Goal: Task Accomplishment & Management: Use online tool/utility

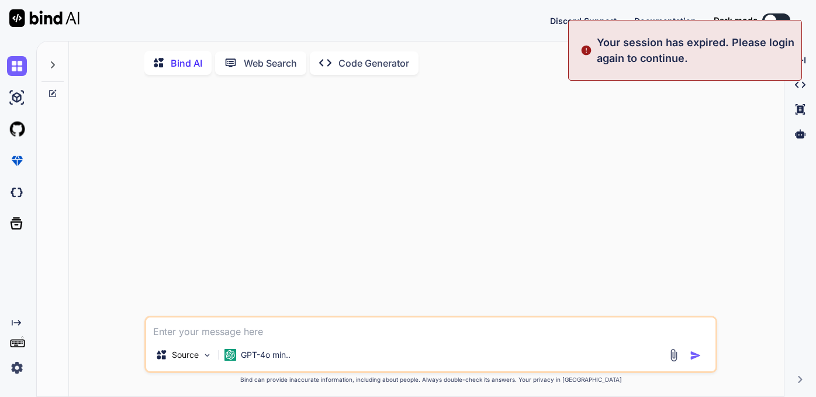
type textarea "x"
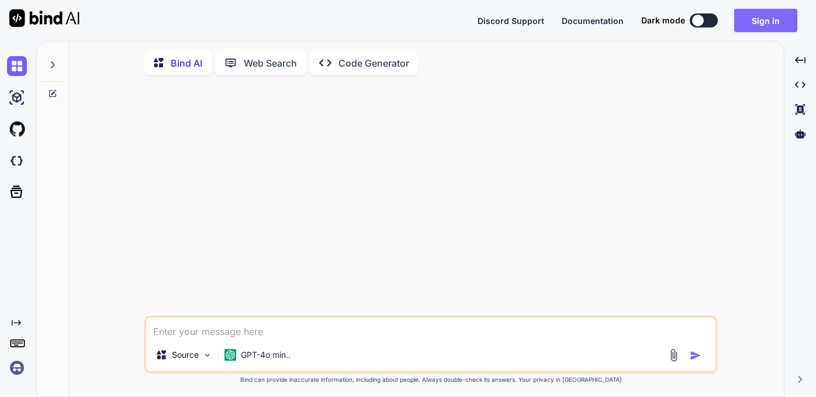
click at [665, 19] on button "Sign in" at bounding box center [765, 20] width 63 height 23
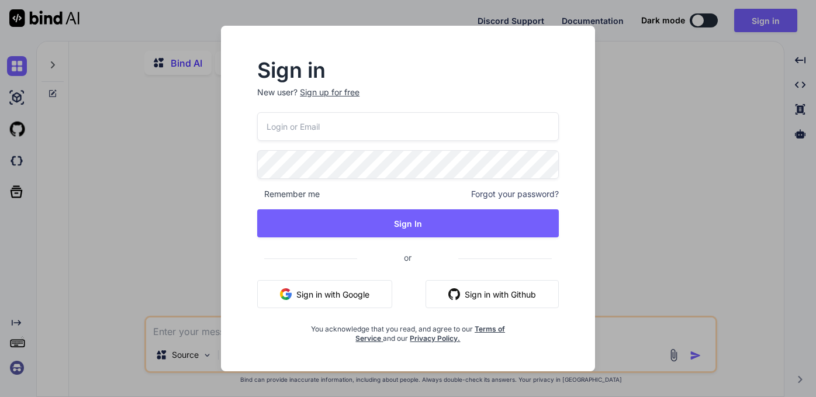
click at [320, 294] on button "Sign in with Google" at bounding box center [324, 294] width 135 height 28
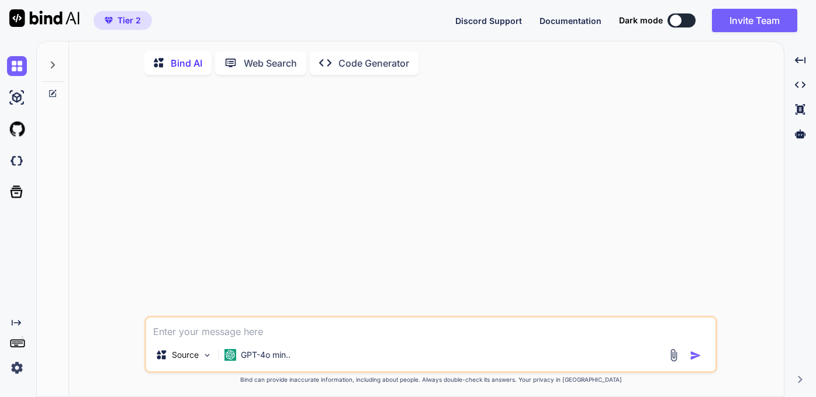
click at [177, 63] on p "Bind AI" at bounding box center [187, 63] width 32 height 14
click at [357, 59] on p "Code Generator" at bounding box center [373, 63] width 71 height 14
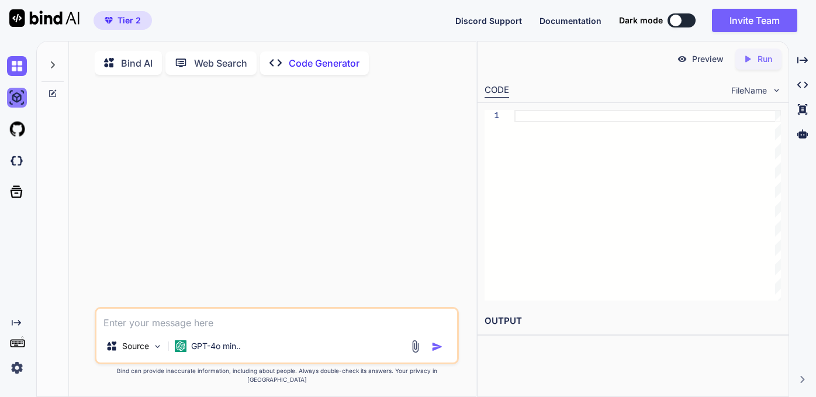
click at [15, 102] on img at bounding box center [17, 98] width 20 height 20
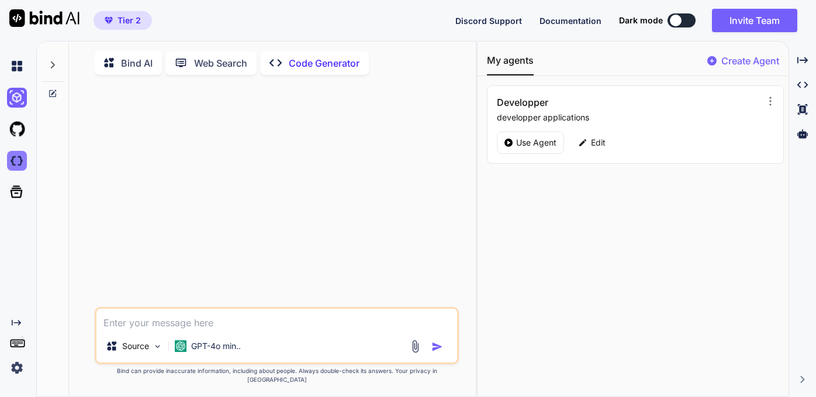
click at [16, 166] on img at bounding box center [17, 161] width 20 height 20
click at [14, 21] on img at bounding box center [44, 18] width 70 height 18
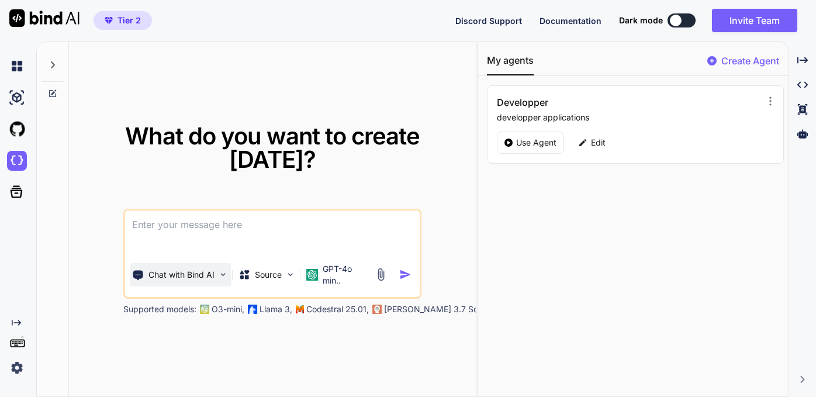
click at [223, 269] on img at bounding box center [223, 274] width 10 height 10
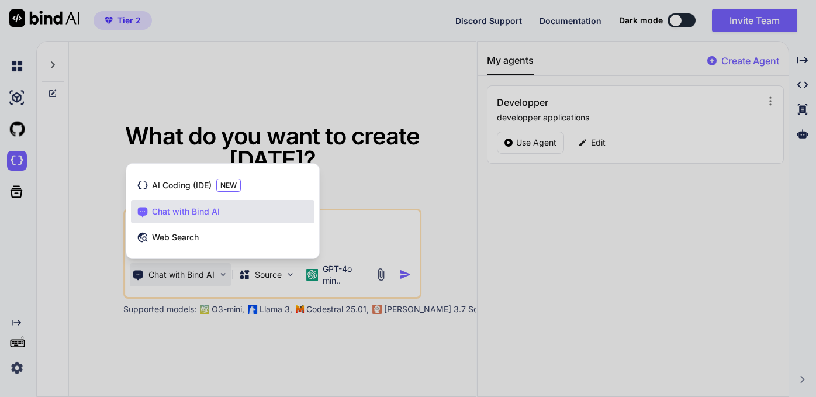
click at [203, 213] on span "Chat with Bind AI" at bounding box center [186, 212] width 68 height 12
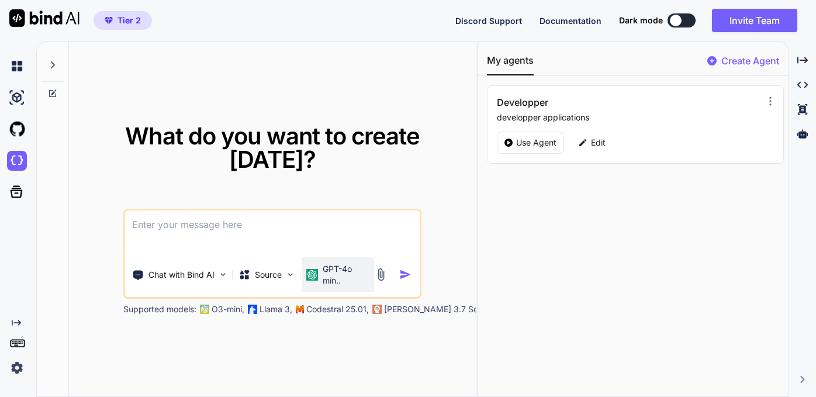
click at [327, 267] on p "GPT-4o min.." at bounding box center [346, 274] width 47 height 23
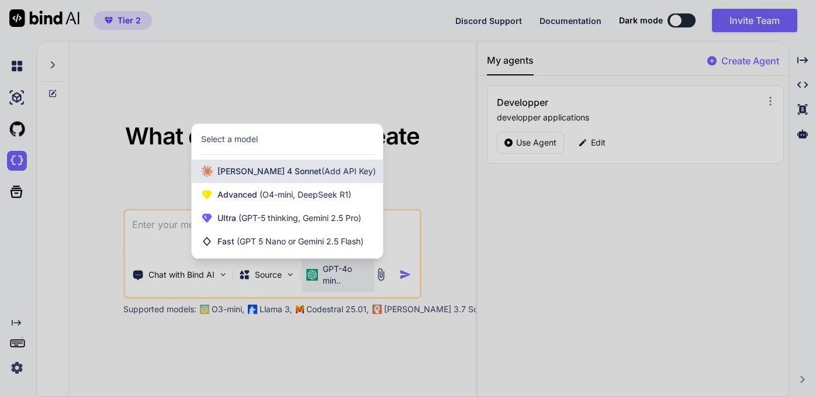
click at [265, 171] on span "Claude 4 Sonnet (Add API Key)" at bounding box center [296, 171] width 158 height 12
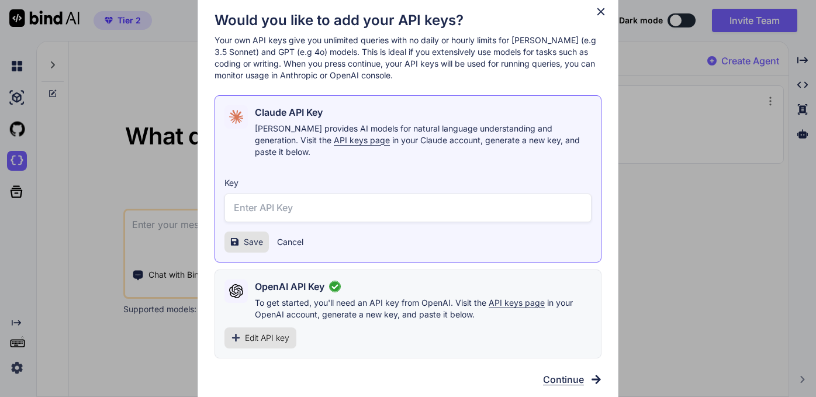
click at [599, 16] on icon at bounding box center [600, 11] width 13 height 13
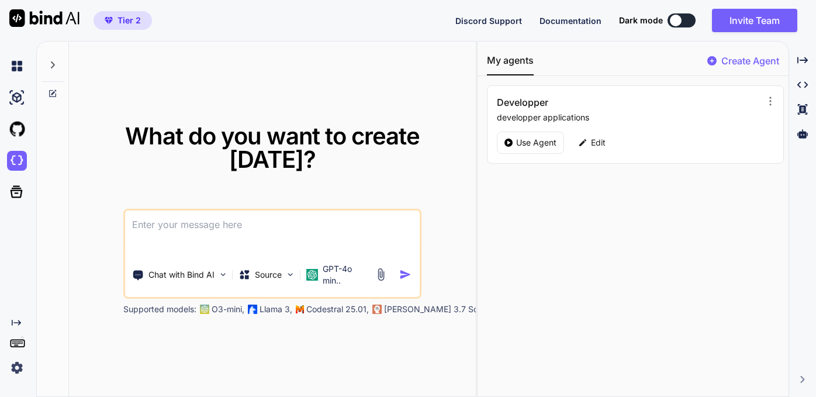
click at [312, 303] on p "Codestral 25.01," at bounding box center [337, 309] width 63 height 12
click at [313, 270] on div "GPT-4o min.." at bounding box center [337, 274] width 63 height 23
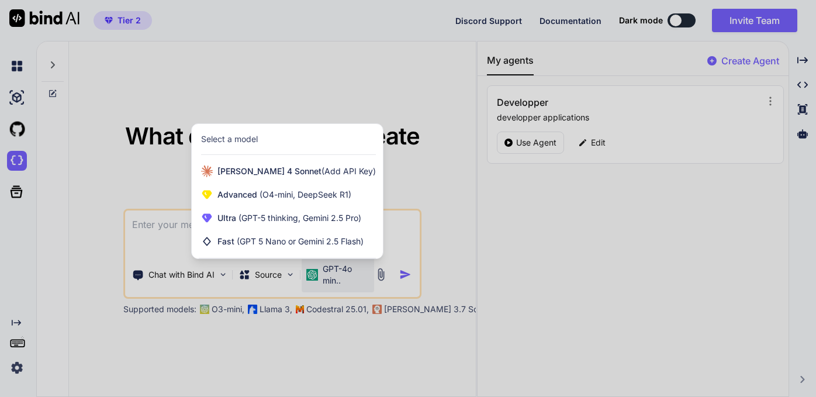
click at [232, 140] on div "Select a model" at bounding box center [229, 139] width 57 height 12
click at [233, 146] on div "Select a model" at bounding box center [287, 139] width 191 height 31
click at [237, 153] on div "Select a model" at bounding box center [287, 139] width 191 height 31
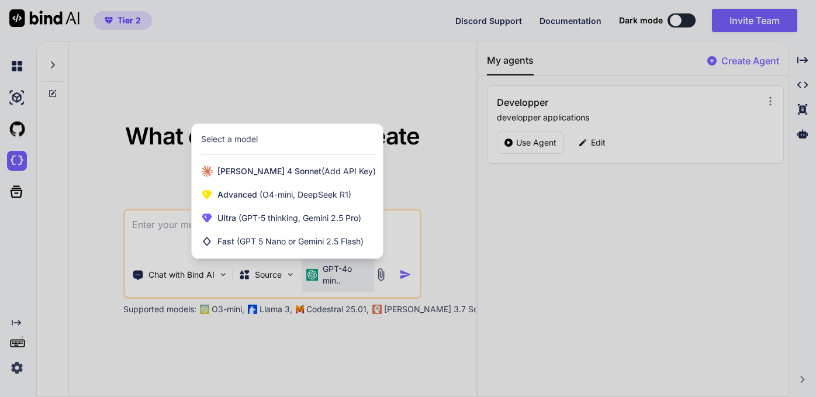
click at [225, 138] on div "Select a model" at bounding box center [229, 139] width 57 height 12
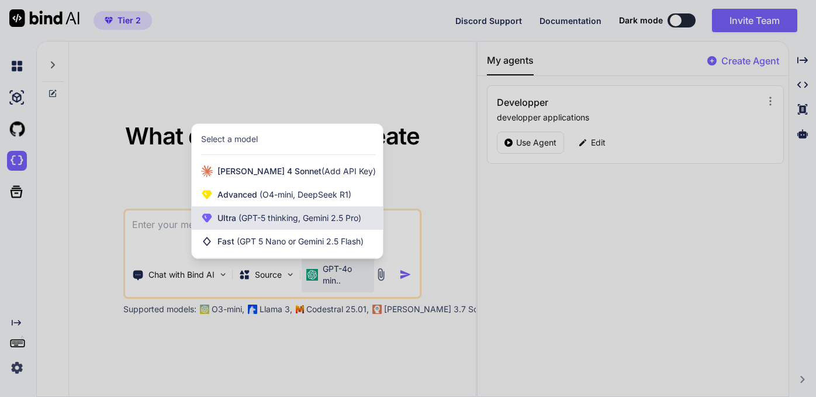
click at [263, 217] on span "(GPT-5 thinking, Gemini 2.5 Pro)" at bounding box center [298, 218] width 125 height 10
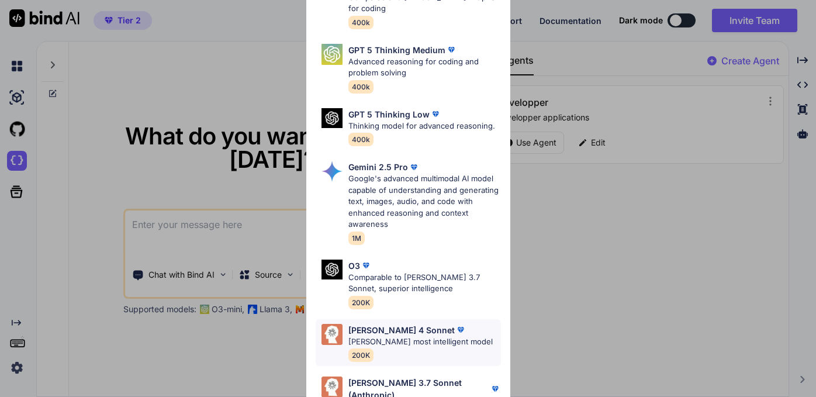
click at [387, 336] on p "Claude's most intelligent model" at bounding box center [420, 342] width 144 height 12
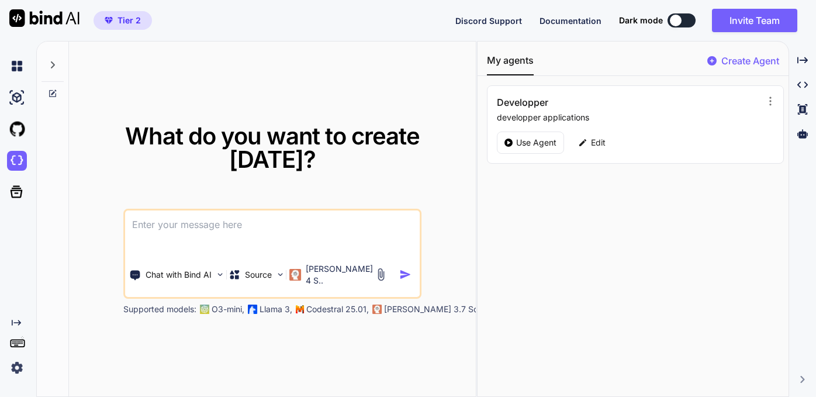
click at [175, 211] on textarea at bounding box center [272, 231] width 294 height 43
click at [380, 268] on img at bounding box center [380, 274] width 13 height 13
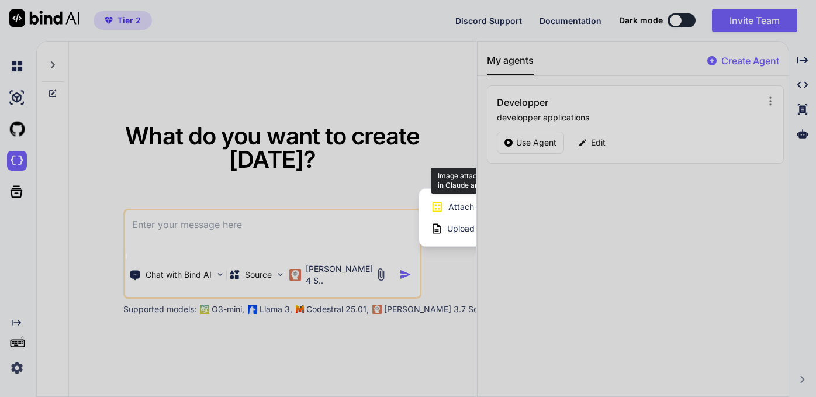
click at [457, 210] on span "Attach Images" at bounding box center [476, 207] width 56 height 12
click at [453, 209] on span "Attach Images" at bounding box center [476, 207] width 56 height 12
click at [451, 232] on span "Upload Documents and Code Files" at bounding box center [513, 229] width 132 height 12
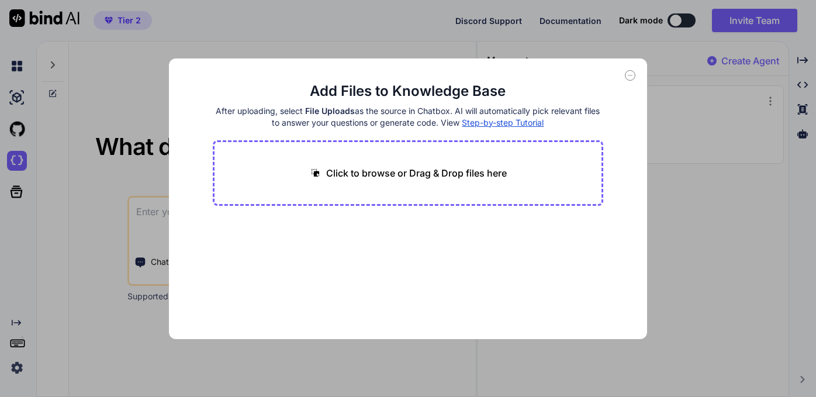
click at [401, 176] on p "Click to browse or Drag & Drop files here" at bounding box center [416, 173] width 181 height 14
click at [630, 77] on icon at bounding box center [630, 75] width 11 height 11
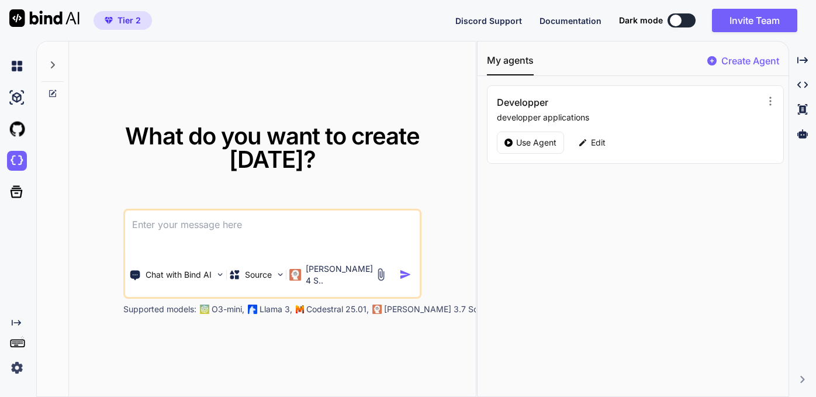
click at [383, 268] on img at bounding box center [380, 274] width 13 height 13
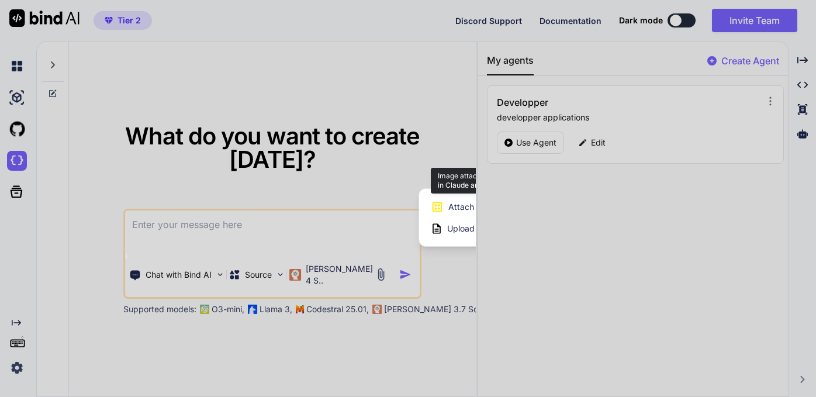
click at [436, 207] on icon at bounding box center [437, 207] width 10 height 10
click at [436, 210] on icon at bounding box center [437, 206] width 13 height 13
click at [665, 61] on div at bounding box center [408, 198] width 816 height 397
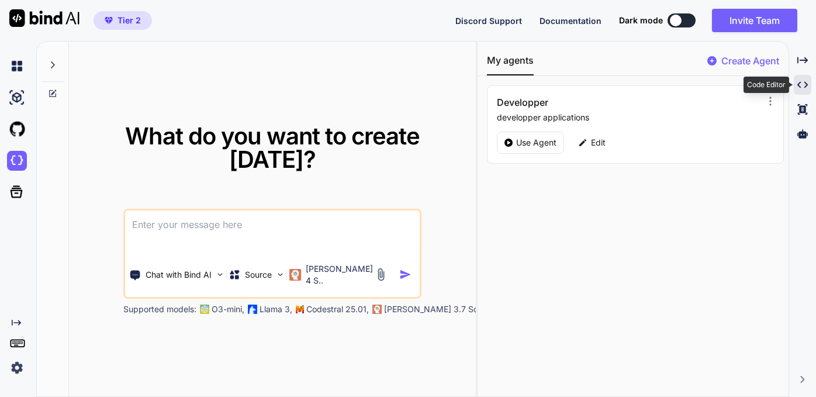
click at [665, 84] on icon "Created with Pixso." at bounding box center [802, 84] width 11 height 11
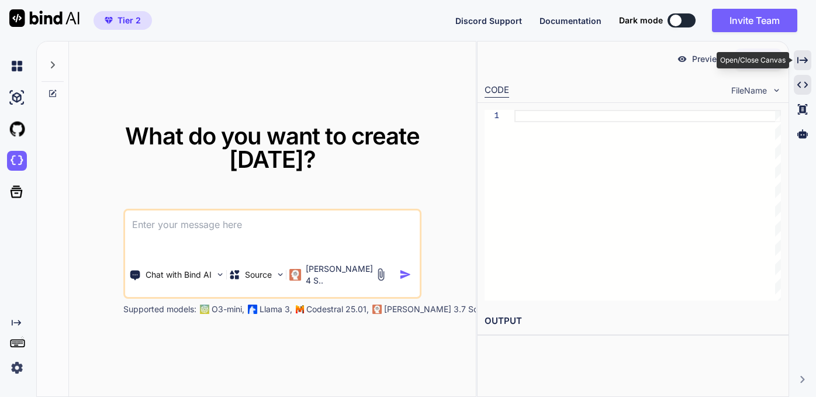
click at [665, 63] on icon "Created with Pixso." at bounding box center [802, 60] width 11 height 11
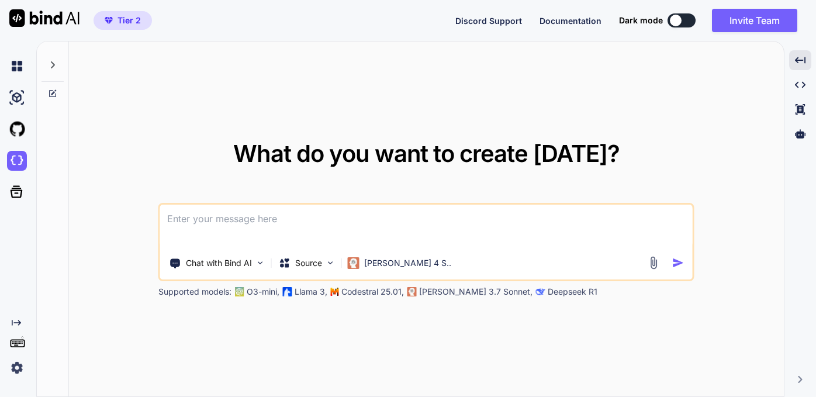
click at [652, 265] on img at bounding box center [653, 262] width 13 height 13
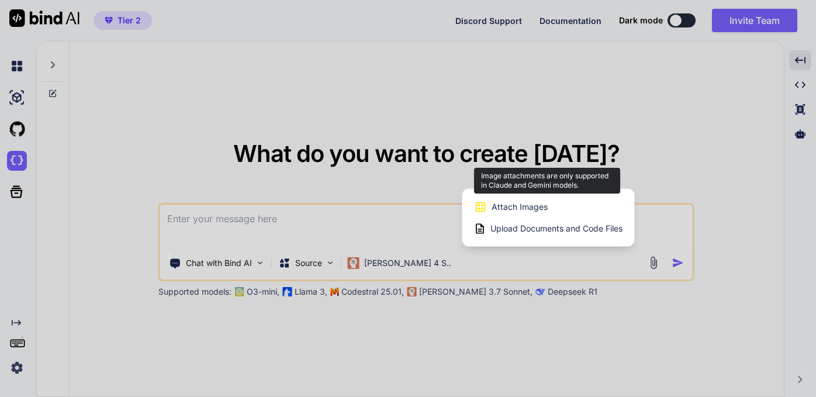
click at [506, 206] on span "Attach Images" at bounding box center [519, 207] width 56 height 12
click at [478, 208] on icon at bounding box center [481, 207] width 10 height 10
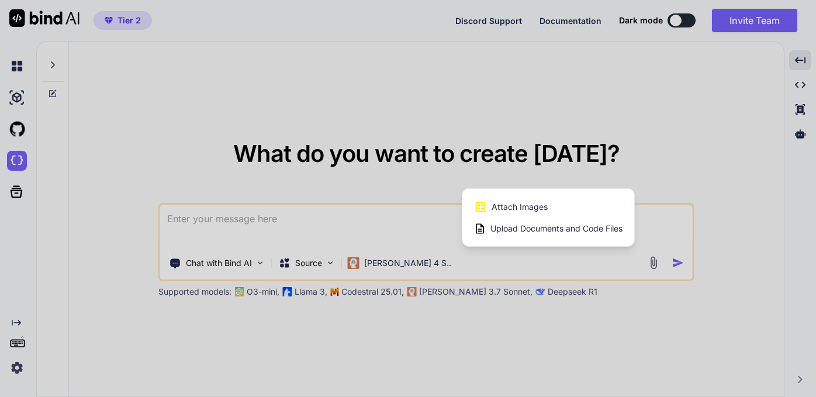
click at [385, 264] on div at bounding box center [408, 198] width 816 height 397
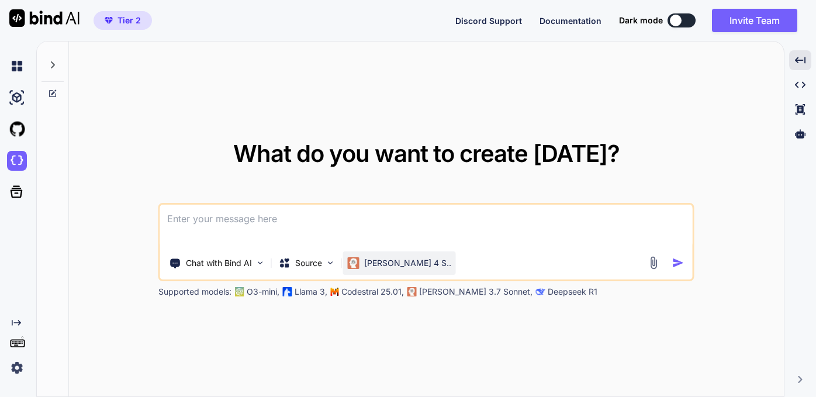
click at [396, 264] on p "[PERSON_NAME] 4 S.." at bounding box center [407, 263] width 87 height 12
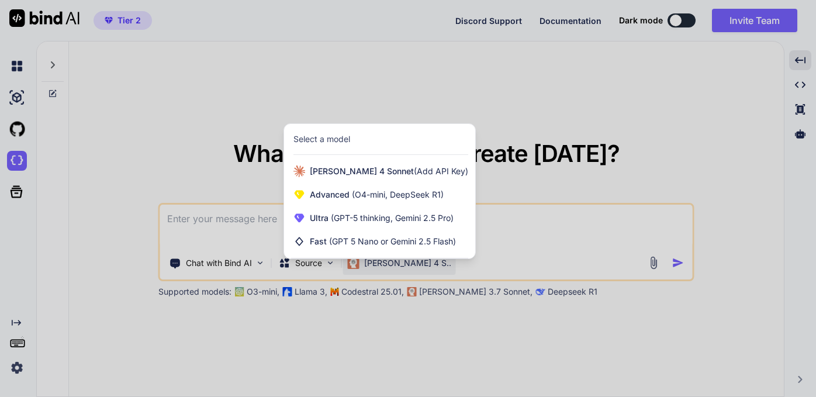
click at [481, 263] on div at bounding box center [408, 198] width 816 height 397
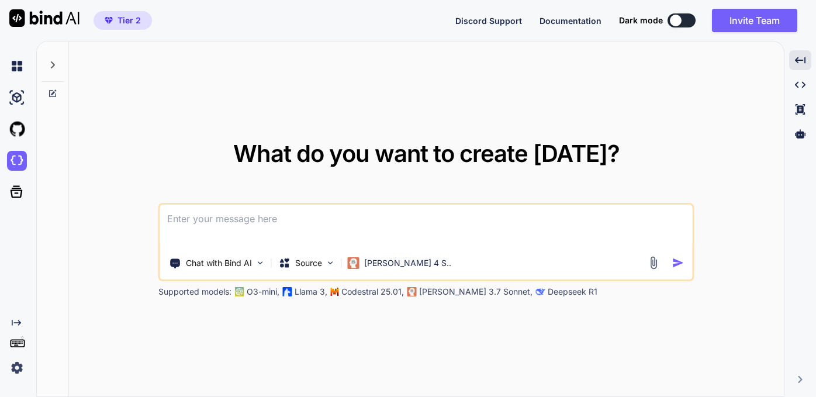
click at [651, 263] on img at bounding box center [653, 262] width 13 height 13
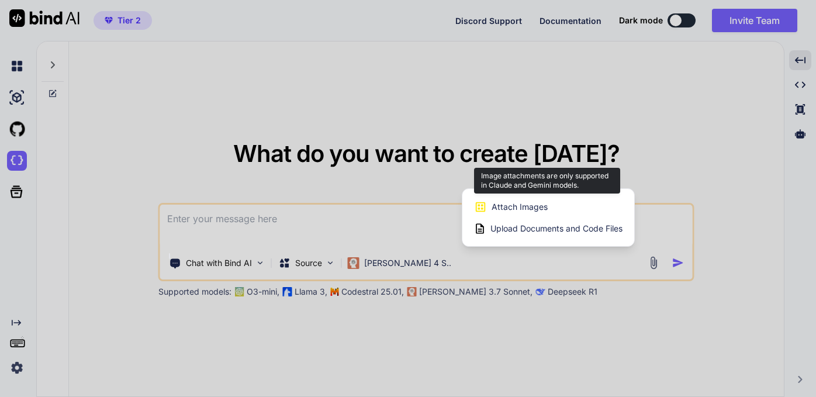
click at [496, 208] on span "Attach Images" at bounding box center [519, 207] width 56 height 12
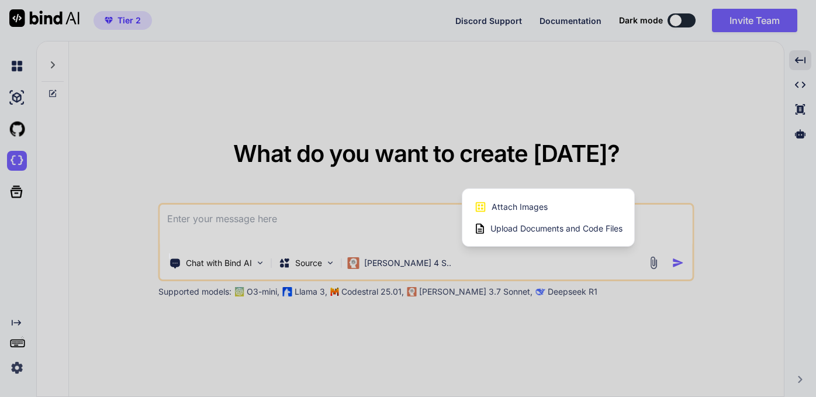
click at [526, 228] on span "Upload Documents and Code Files" at bounding box center [556, 229] width 132 height 12
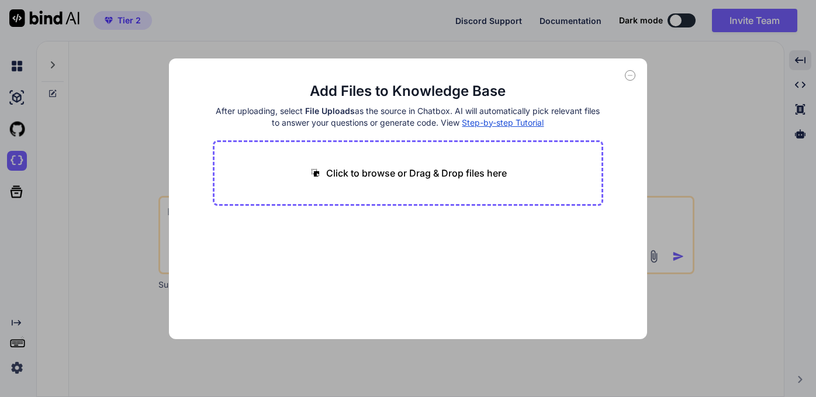
click at [630, 76] on icon at bounding box center [630, 75] width 11 height 11
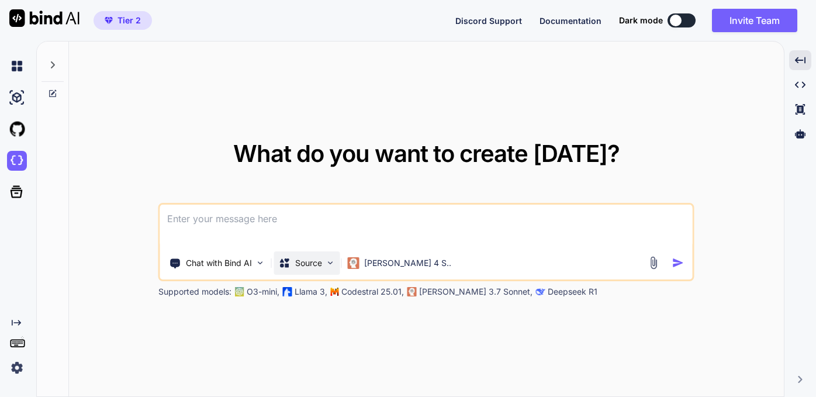
click at [328, 263] on img at bounding box center [330, 263] width 10 height 10
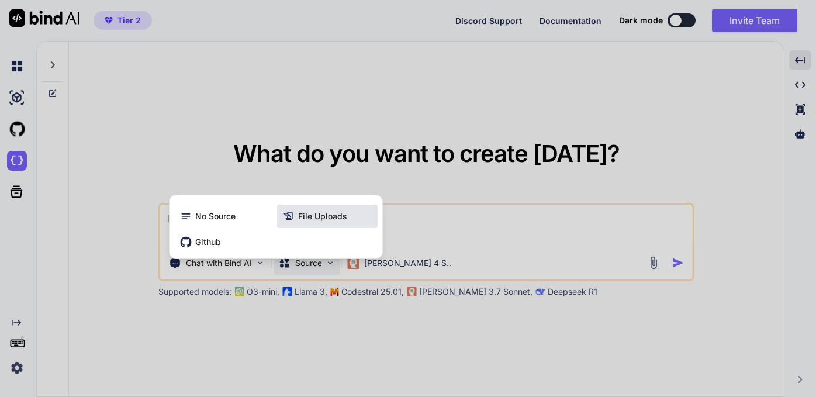
click at [311, 217] on span "File Uploads" at bounding box center [322, 216] width 49 height 12
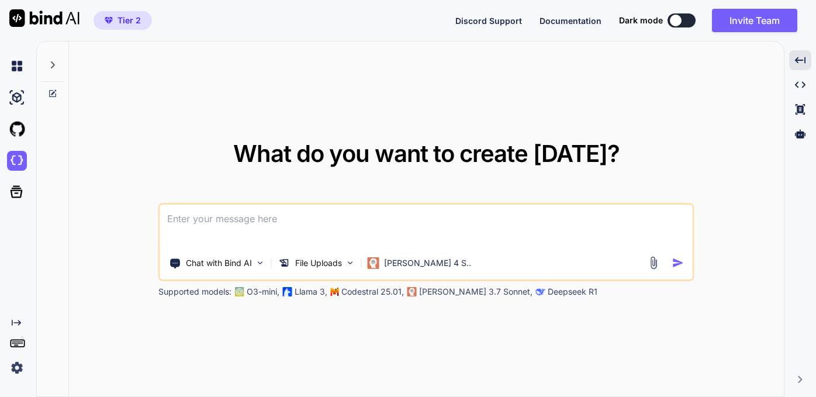
click at [201, 227] on textarea at bounding box center [426, 225] width 532 height 43
click at [429, 292] on p "Claude 3.7 Sonnet," at bounding box center [475, 292] width 113 height 12
click at [419, 262] on p "[PERSON_NAME] 4 S.." at bounding box center [427, 263] width 87 height 12
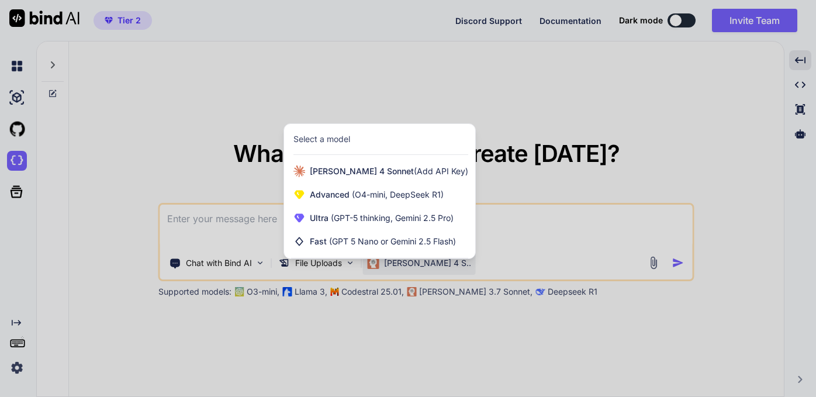
click at [349, 136] on div "Select a model" at bounding box center [321, 139] width 57 height 12
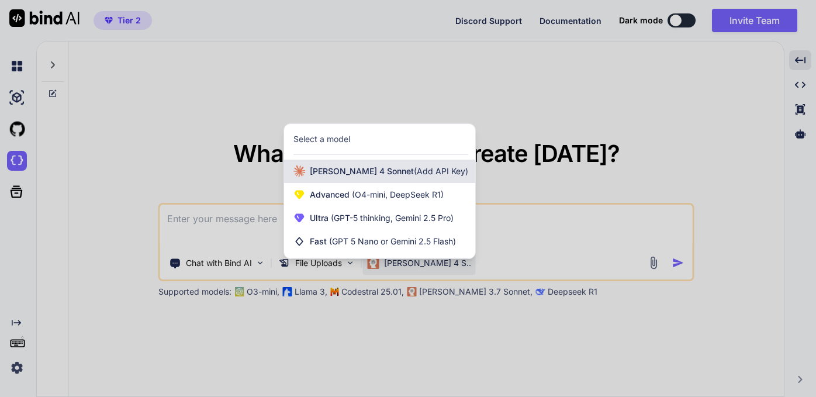
click at [367, 169] on span "Claude 4 Sonnet (Add API Key)" at bounding box center [389, 171] width 158 height 12
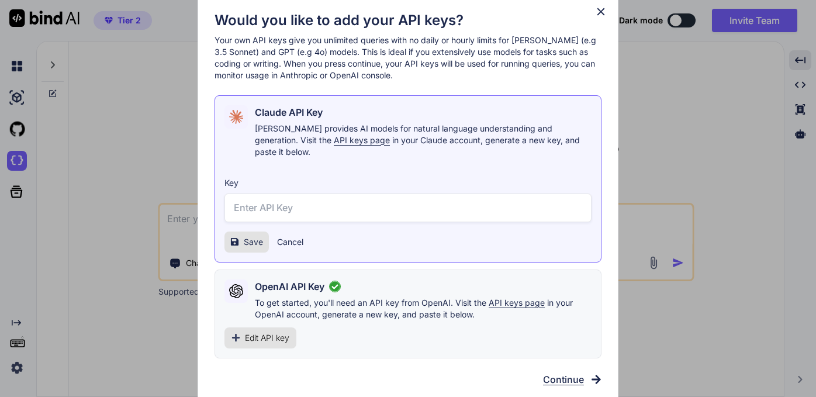
click at [604, 18] on icon at bounding box center [600, 11] width 13 height 13
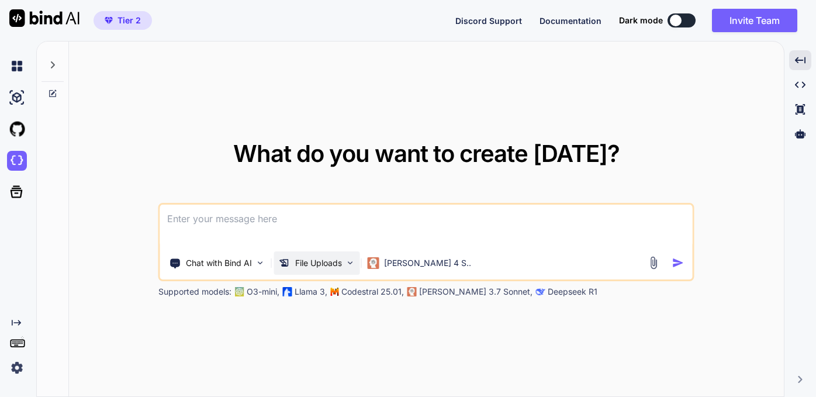
click at [325, 264] on p "File Uploads" at bounding box center [318, 263] width 47 height 12
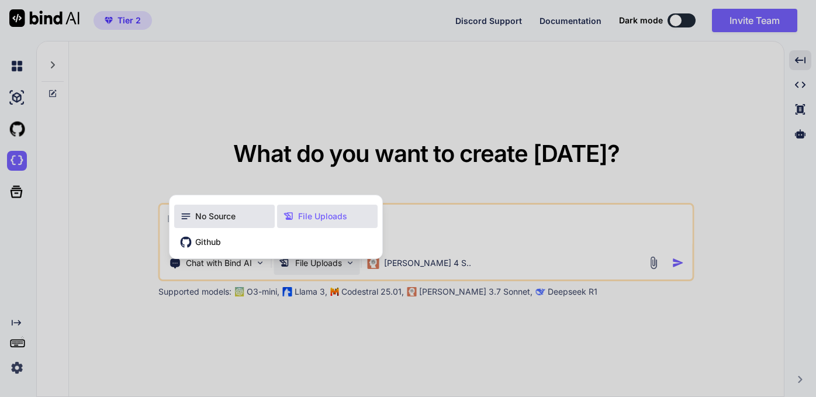
click at [208, 219] on span "No Source" at bounding box center [215, 216] width 40 height 12
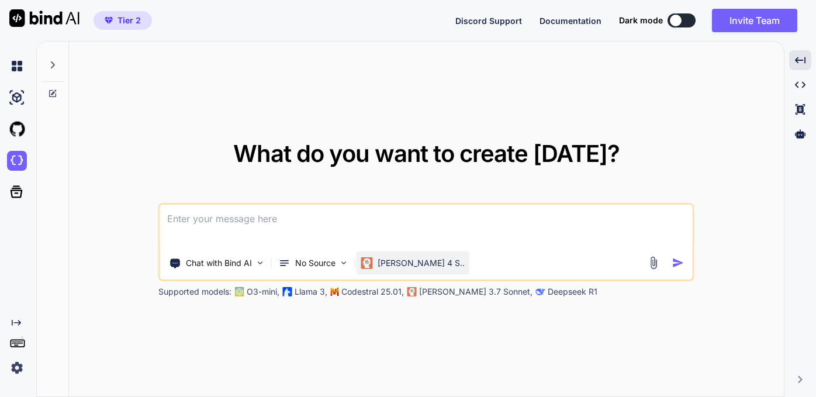
click at [380, 263] on p "[PERSON_NAME] 4 S.." at bounding box center [420, 263] width 87 height 12
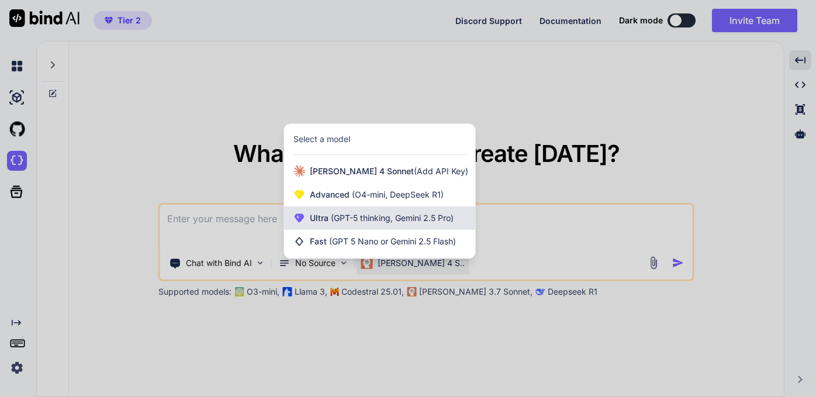
click at [356, 220] on span "(GPT-5 thinking, Gemini 2.5 Pro)" at bounding box center [390, 218] width 125 height 10
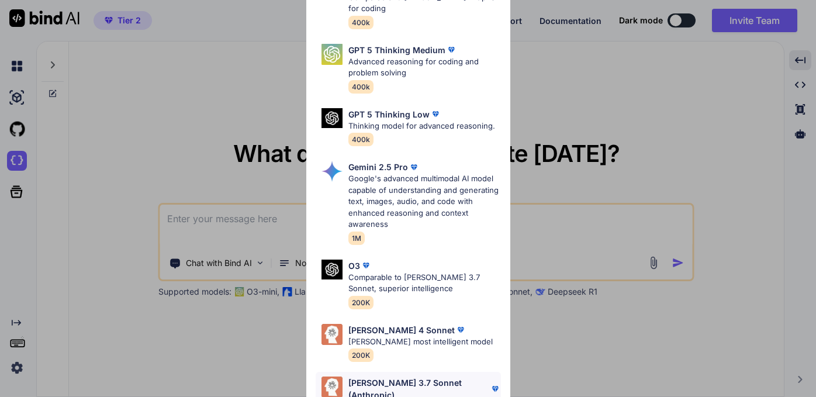
click at [388, 376] on p "Claude 3.7 Sonnet (Anthropic)" at bounding box center [418, 388] width 141 height 25
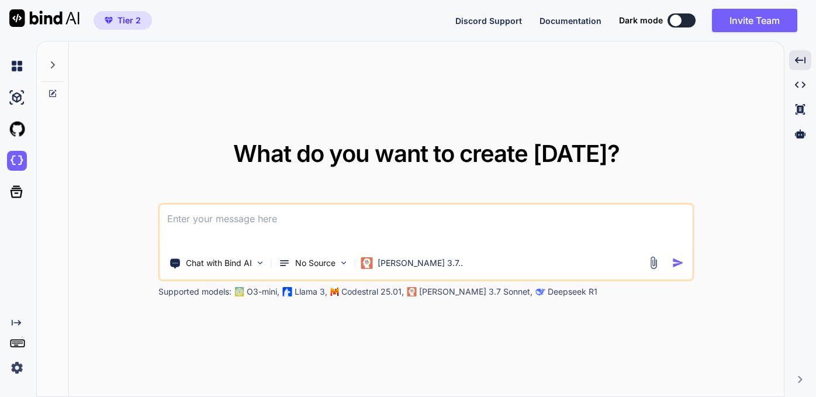
click at [651, 265] on img at bounding box center [653, 262] width 13 height 13
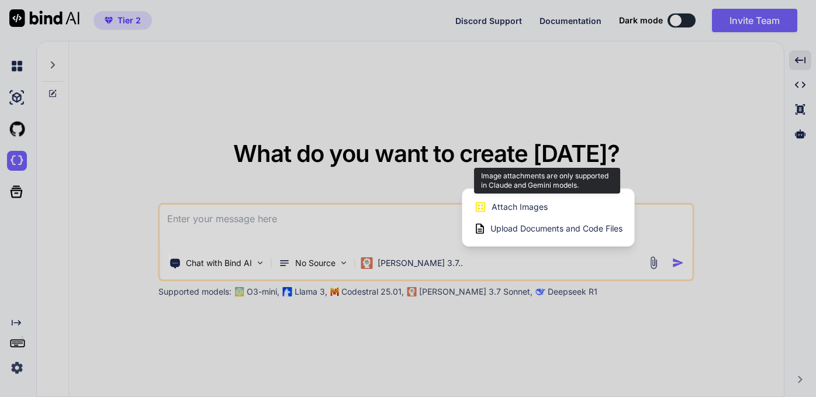
click at [503, 206] on span "Attach Images" at bounding box center [519, 207] width 56 height 12
click at [481, 206] on icon at bounding box center [480, 206] width 13 height 13
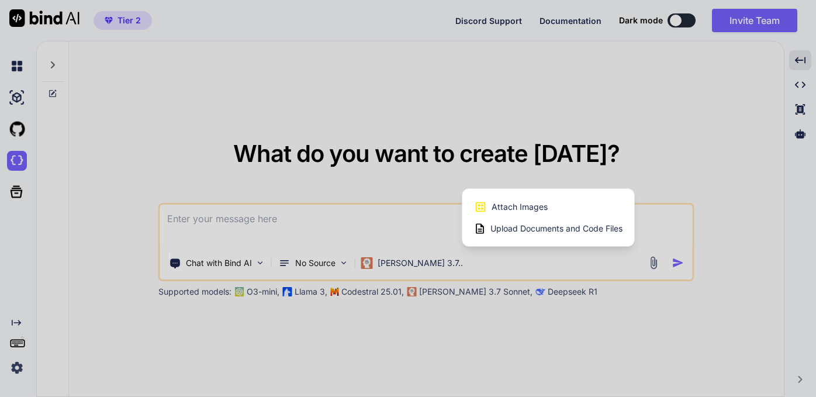
click at [473, 207] on div "Attach Images Image attachments are only supported in Claude and Gemini models.…" at bounding box center [548, 217] width 172 height 57
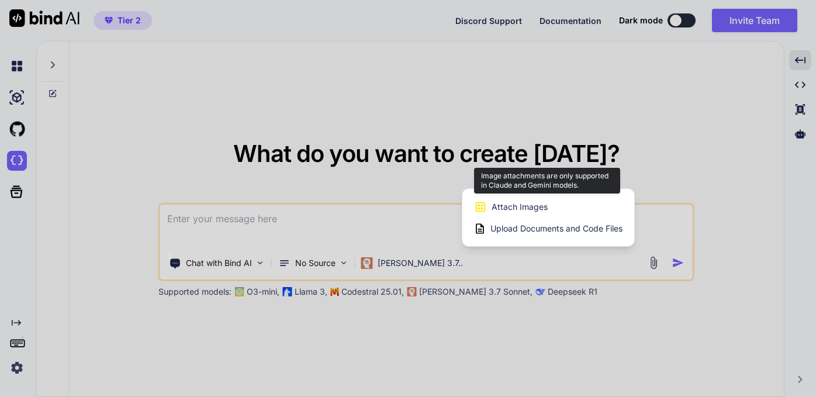
click at [478, 207] on icon at bounding box center [481, 207] width 10 height 10
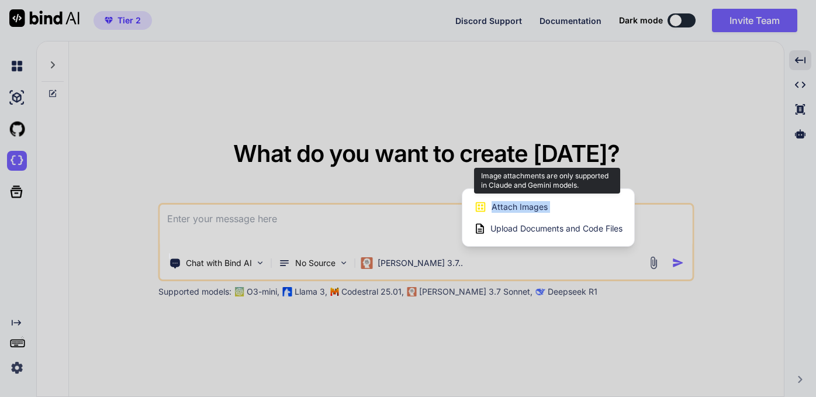
click at [478, 207] on icon at bounding box center [481, 207] width 10 height 10
click at [494, 207] on span "Attach Images" at bounding box center [519, 207] width 56 height 12
click at [509, 207] on span "Attach Images" at bounding box center [519, 207] width 56 height 12
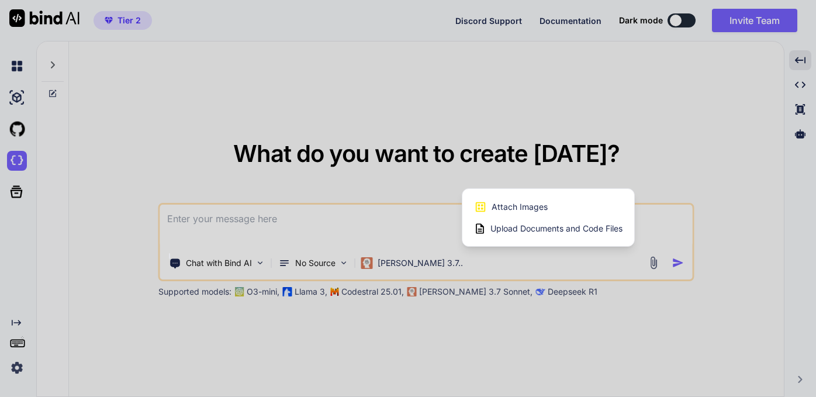
click at [394, 334] on div at bounding box center [408, 198] width 816 height 397
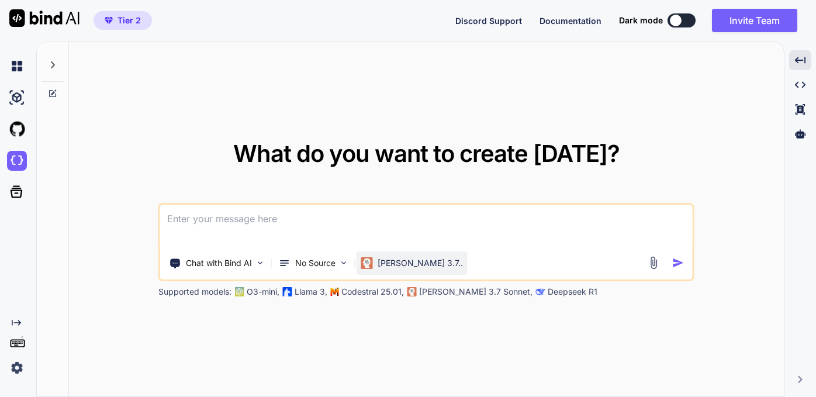
click at [409, 266] on p "Claude 3.7.." at bounding box center [419, 263] width 85 height 12
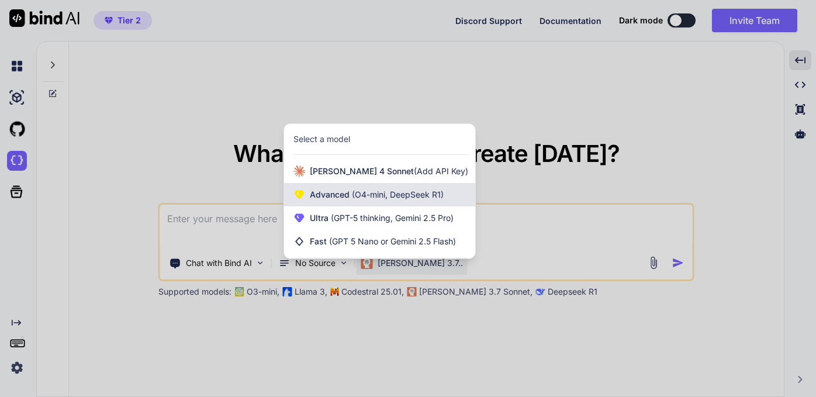
click at [370, 193] on span "(O4-mini, DeepSeek R1)" at bounding box center [396, 194] width 94 height 10
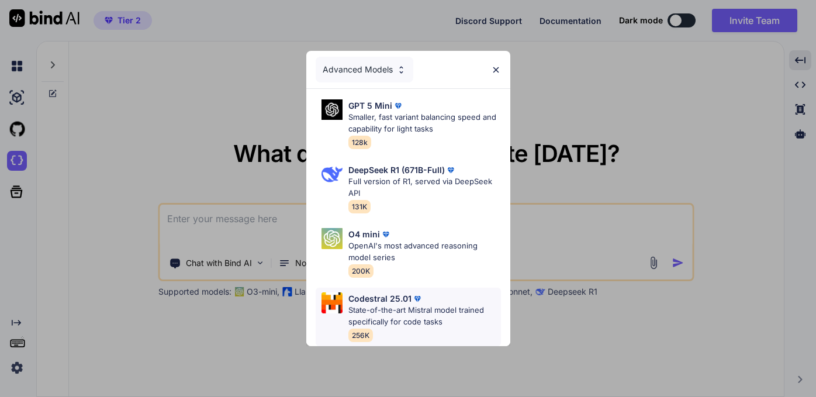
click at [386, 306] on p "State-of-the-art Mistral model trained specifically for code tasks" at bounding box center [424, 315] width 152 height 23
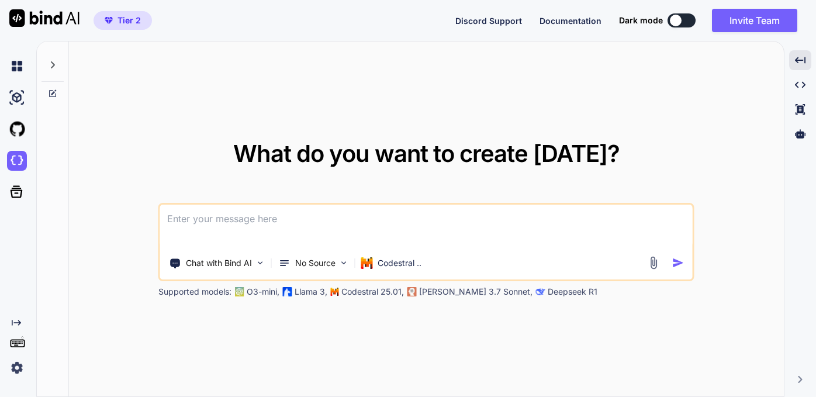
click at [651, 262] on img at bounding box center [653, 262] width 13 height 13
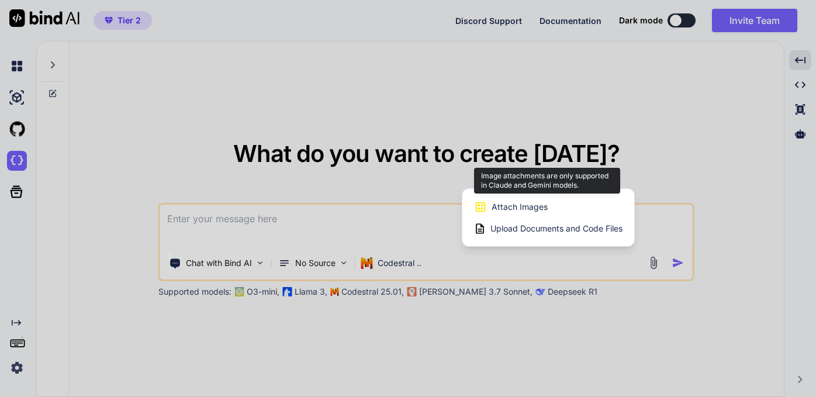
click at [518, 210] on span "Attach Images" at bounding box center [519, 207] width 56 height 12
click at [507, 204] on span "Attach Images" at bounding box center [519, 207] width 56 height 12
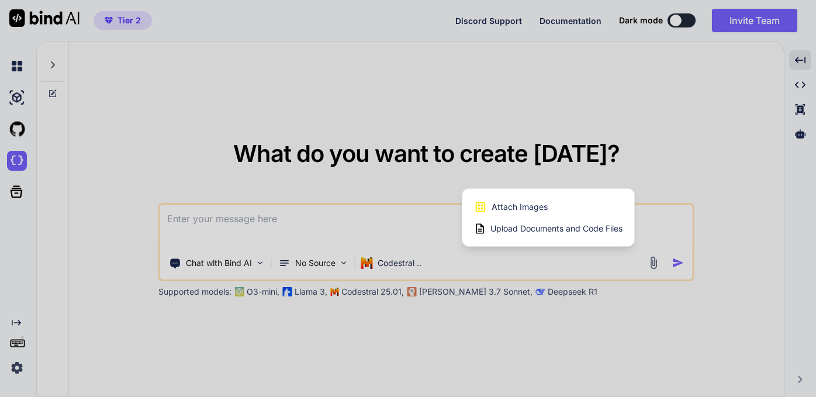
click at [410, 263] on div at bounding box center [408, 198] width 816 height 397
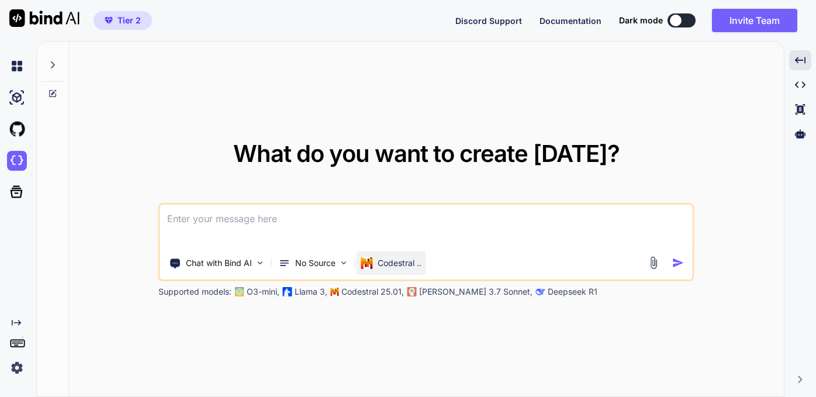
click at [394, 265] on p "Codestral .." at bounding box center [399, 263] width 44 height 12
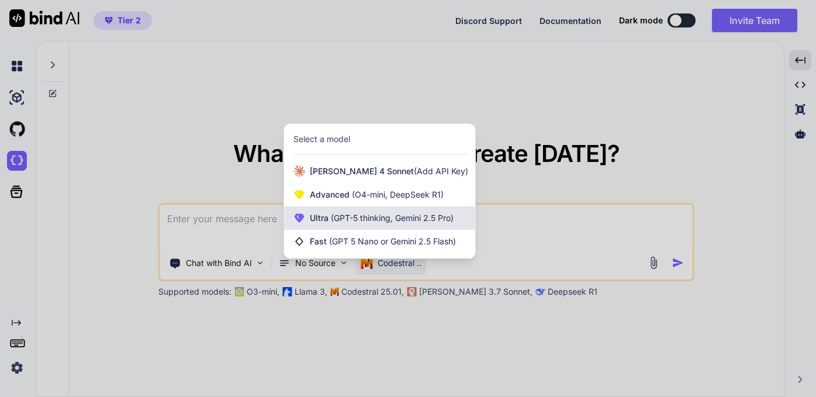
click at [377, 220] on span "(GPT-5 thinking, Gemini 2.5 Pro)" at bounding box center [390, 218] width 125 height 10
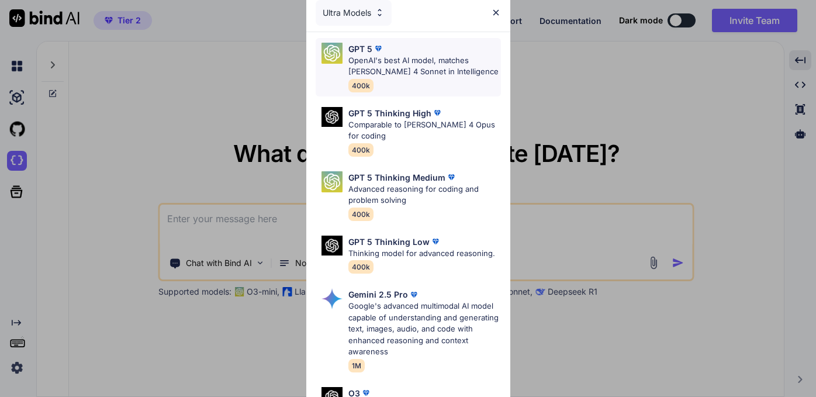
click at [379, 67] on p "OpenAI's best AI model, matches Claude 4 Sonnet in Intelligence" at bounding box center [424, 66] width 152 height 23
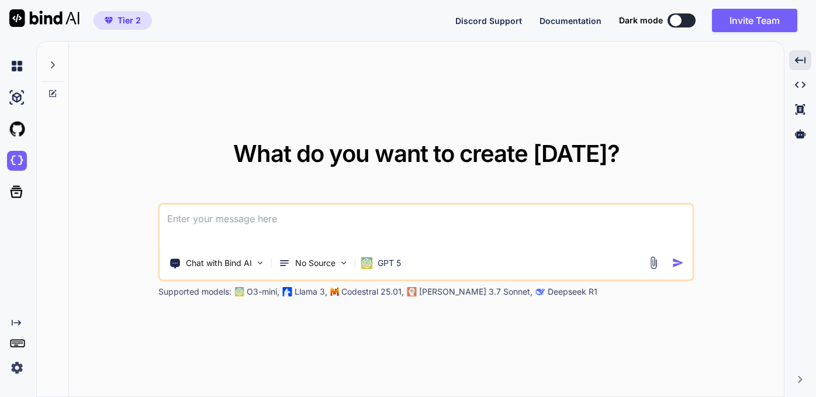
click at [653, 263] on img at bounding box center [653, 262] width 13 height 13
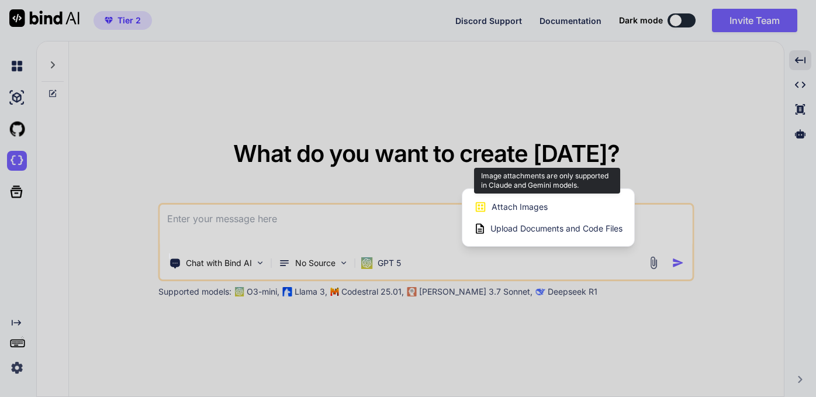
click at [509, 206] on span "Attach Images" at bounding box center [519, 207] width 56 height 12
click at [480, 207] on icon at bounding box center [480, 206] width 13 height 13
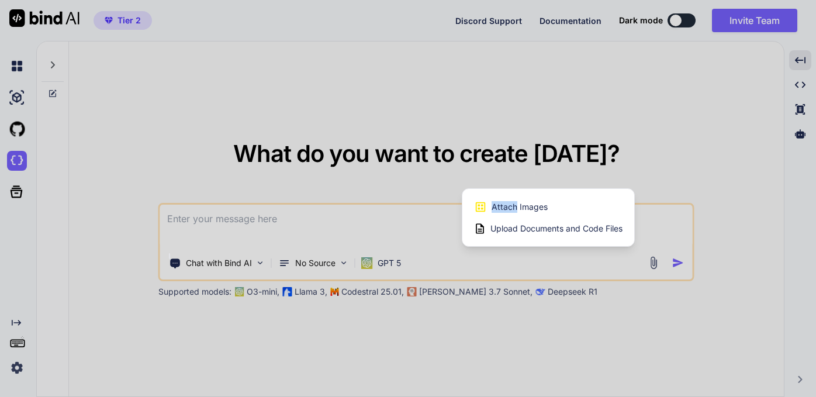
click at [172, 220] on div at bounding box center [408, 198] width 816 height 397
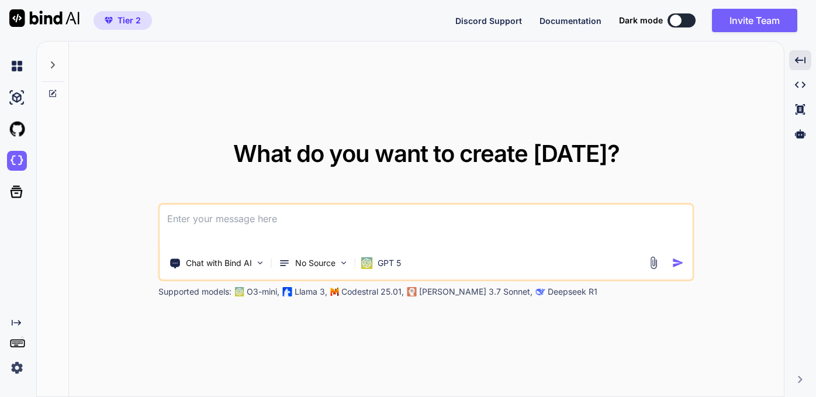
click at [185, 221] on textarea at bounding box center [426, 225] width 532 height 43
click at [652, 263] on img at bounding box center [653, 262] width 13 height 13
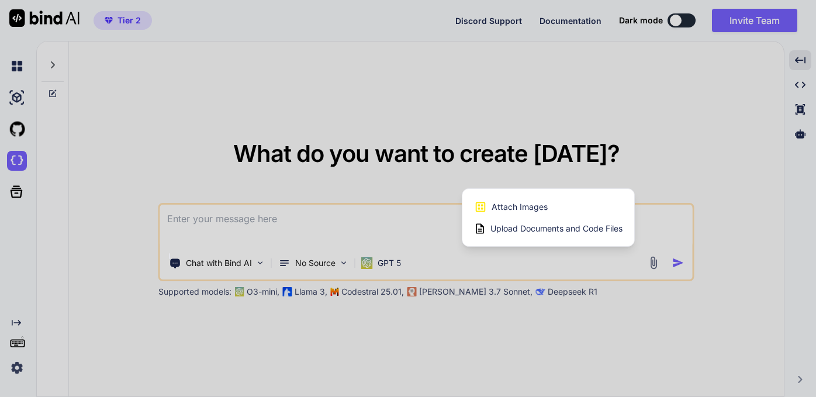
click at [564, 230] on span "Upload Documents and Code Files" at bounding box center [556, 229] width 132 height 12
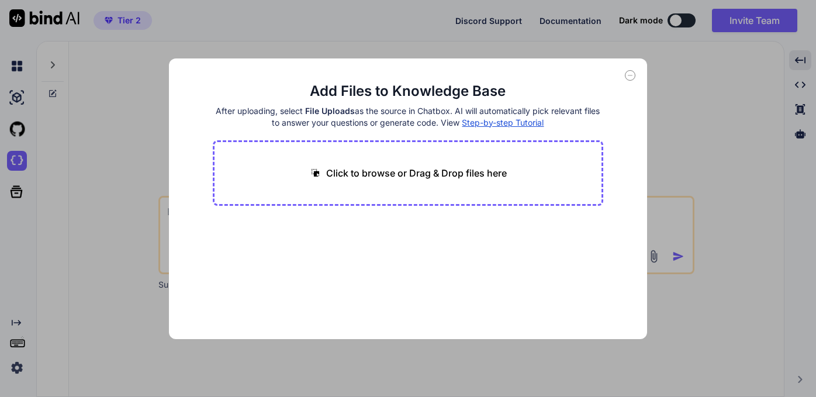
click at [438, 172] on p "Click to browse or Drag & Drop files here" at bounding box center [416, 173] width 181 height 14
click at [629, 76] on icon at bounding box center [630, 75] width 11 height 11
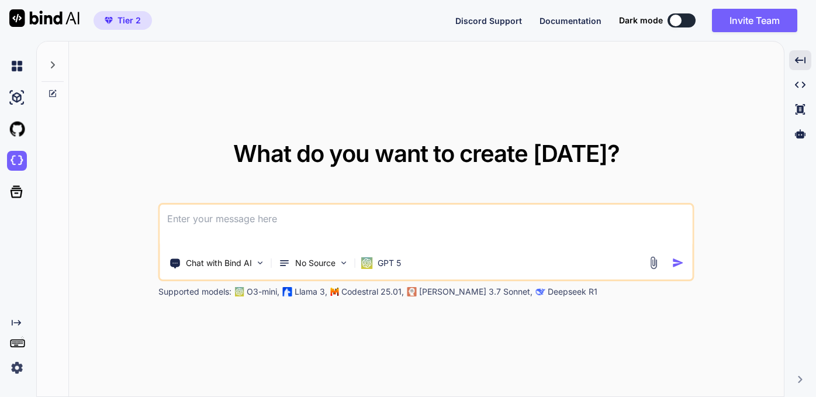
click at [275, 213] on textarea at bounding box center [426, 225] width 532 height 43
paste textarea "13:31"
type textarea "13:31"
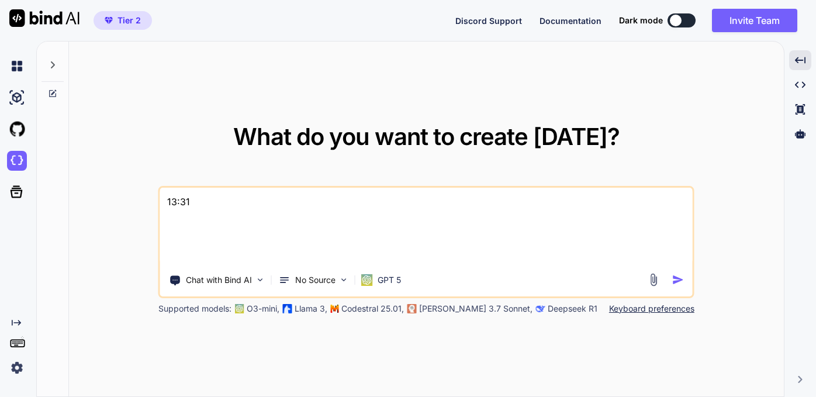
drag, startPoint x: 200, startPoint y: 250, endPoint x: 152, endPoint y: 195, distance: 73.3
click at [152, 196] on div "What do you want to create today? 13:31 Chat with Bind AI No Source GPT 5 Suppo…" at bounding box center [426, 219] width 715 height 356
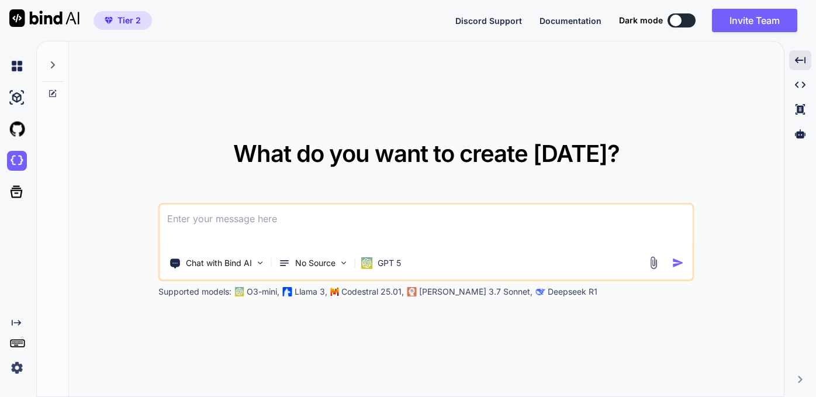
paste textarea "je veux développer une application web pour la gestion des compétences de colla…"
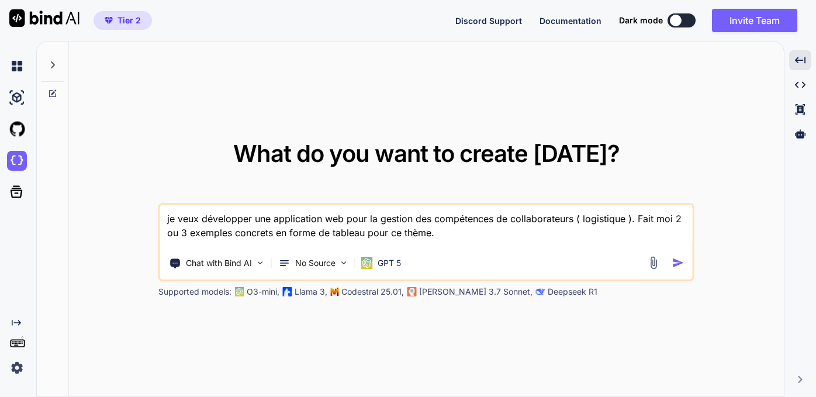
type textarea "je veux développer une application web pour la gestion des compétences de colla…"
click at [665, 261] on img "button" at bounding box center [678, 262] width 12 height 12
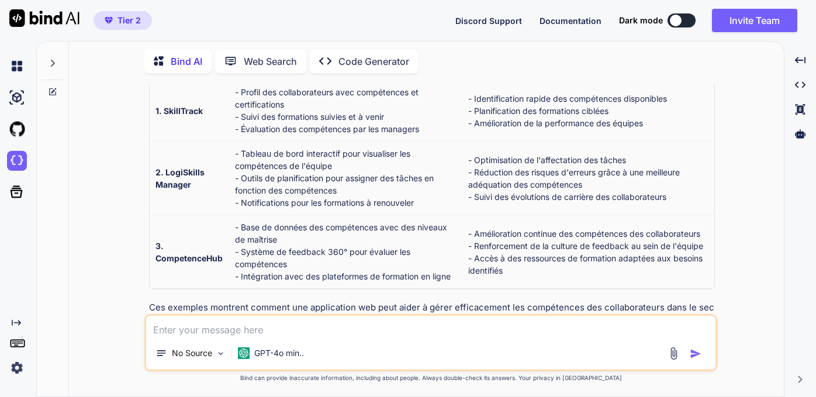
scroll to position [180, 0]
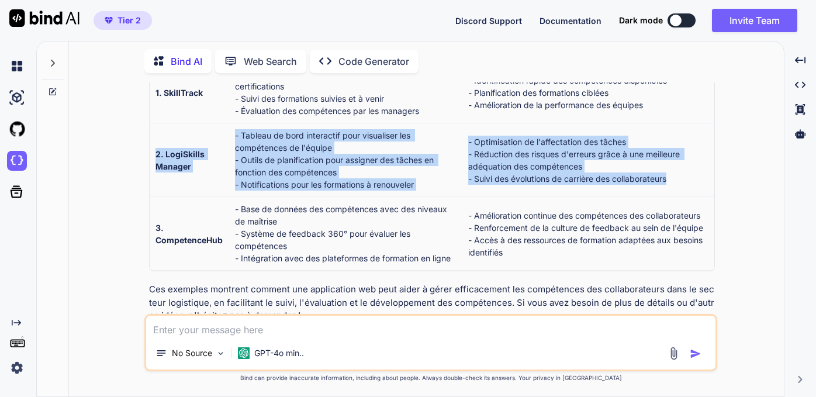
drag, startPoint x: 157, startPoint y: 126, endPoint x: 698, endPoint y: 189, distance: 544.7
click at [665, 185] on tr "2. LogiSkills Manager - Tableau de bord interactif pour visualiser les compéten…" at bounding box center [432, 160] width 564 height 74
copy tr "2. LogiSkills Manager - Tableau de bord interactif pour visualiser les compéten…"
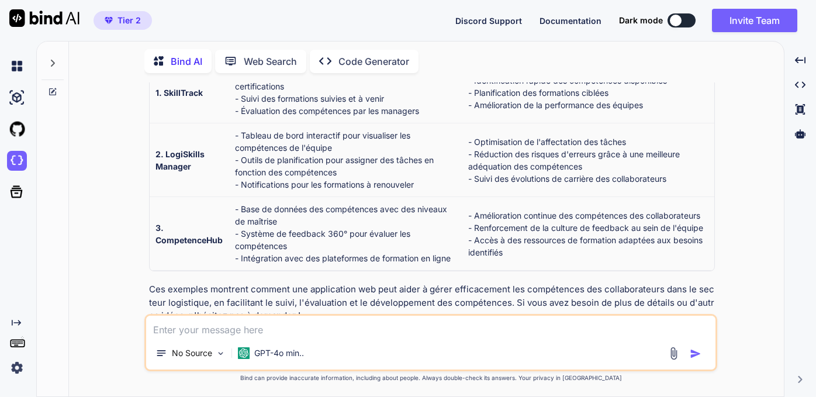
click at [241, 331] on textarea at bounding box center [430, 325] width 569 height 21
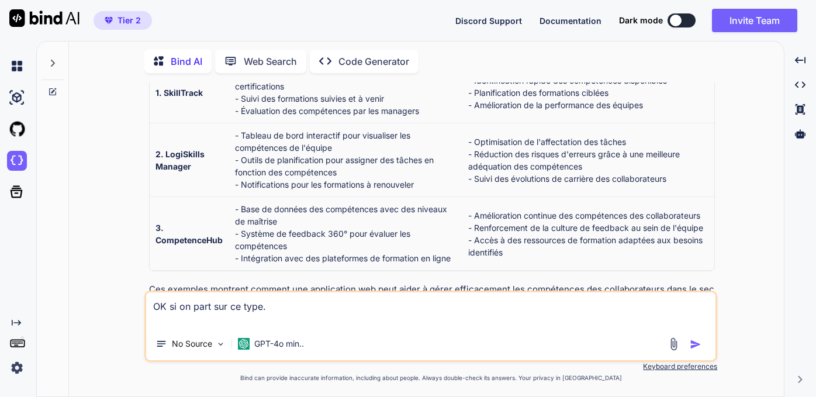
paste textarea "2. LogiSkills Manager - Tableau de bord interactif pour visualiser les compéten…"
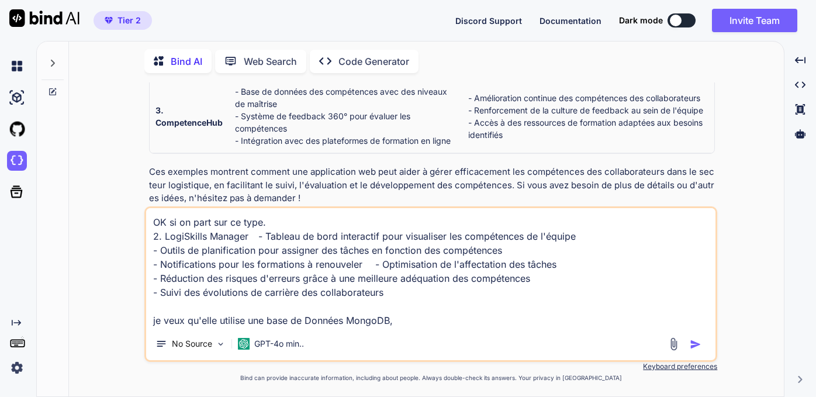
scroll to position [296, 0]
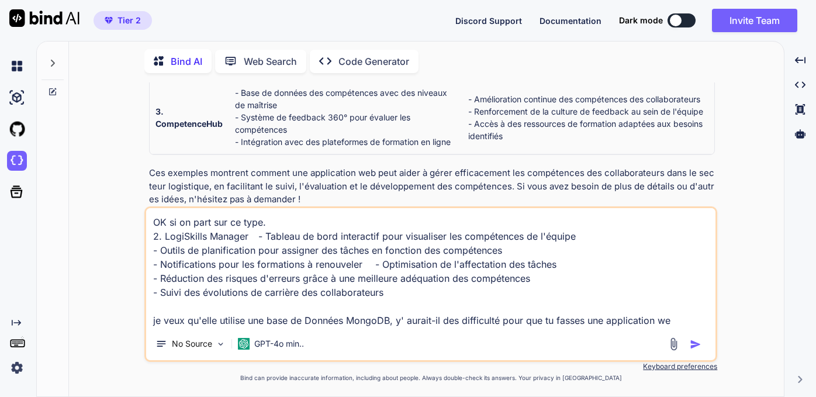
type textarea "OK si on part sur ce type. 2. LogiSkills Manager - Tableau de bord interactif p…"
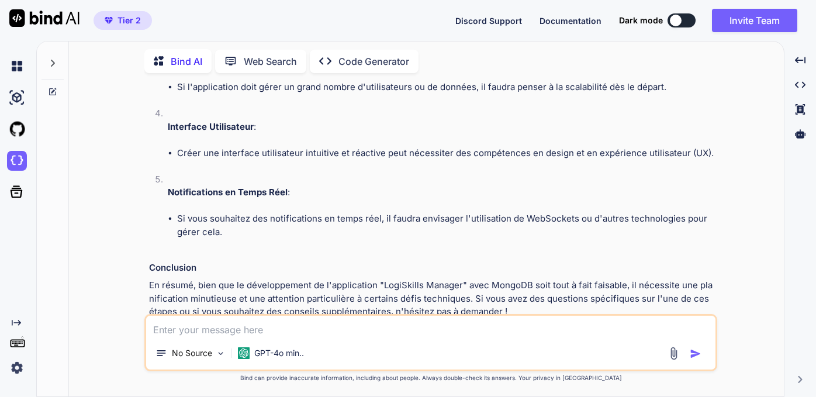
scroll to position [0, 0]
type textarea "tu peux le faire ?"
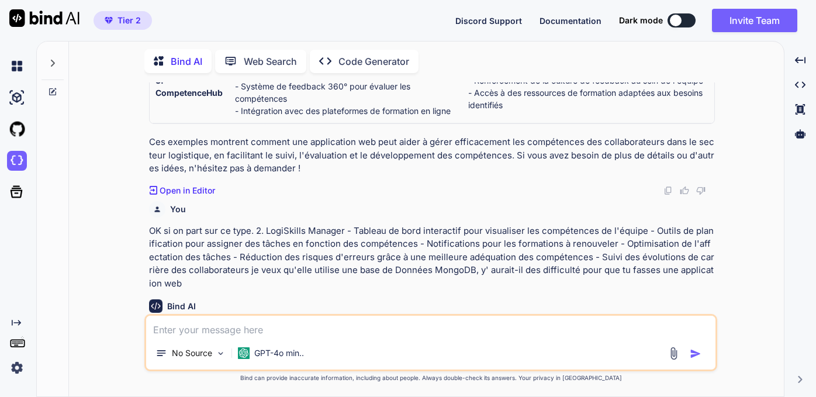
scroll to position [374, 0]
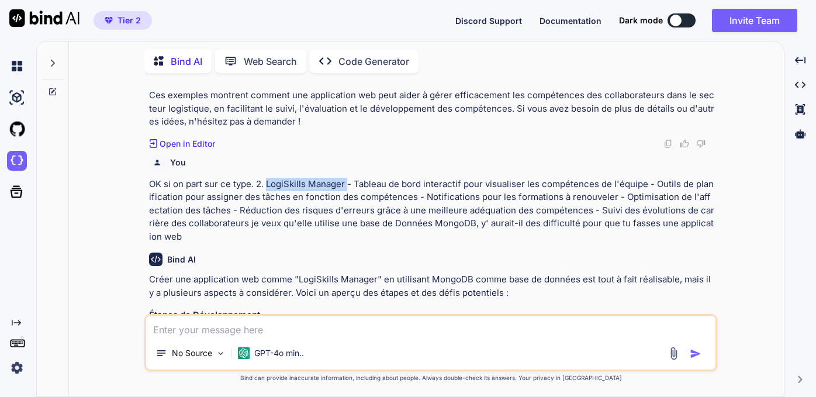
drag, startPoint x: 267, startPoint y: 181, endPoint x: 348, endPoint y: 181, distance: 80.6
click at [348, 181] on p "OK si on part sur ce type. 2. LogiSkills Manager - Tableau de bord interactif p…" at bounding box center [432, 211] width 566 height 66
copy p "LogiSkills Manager"
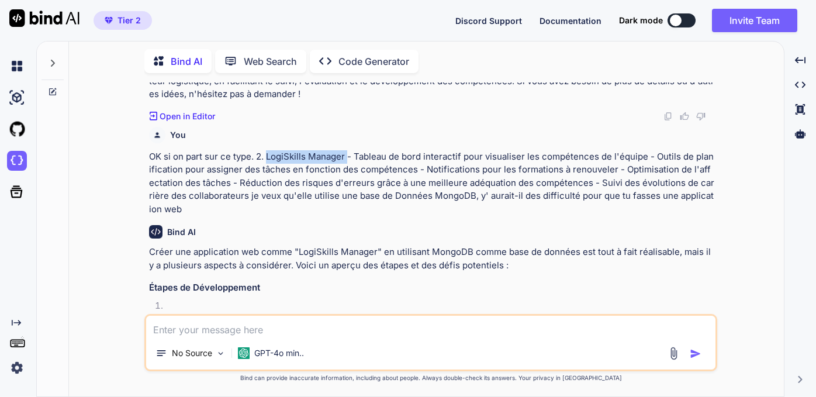
scroll to position [401, 0]
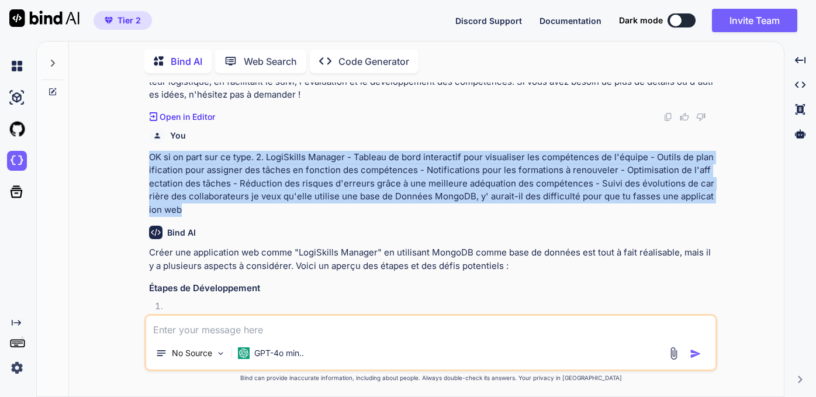
drag, startPoint x: 149, startPoint y: 152, endPoint x: 179, endPoint y: 207, distance: 62.8
click at [179, 207] on p "OK si on part sur ce type. 2. LogiSkills Manager - Tableau de bord interactif p…" at bounding box center [432, 184] width 566 height 66
copy p "OK si on part sur ce type. 2. LogiSkills Manager - Tableau de bord interactif p…"
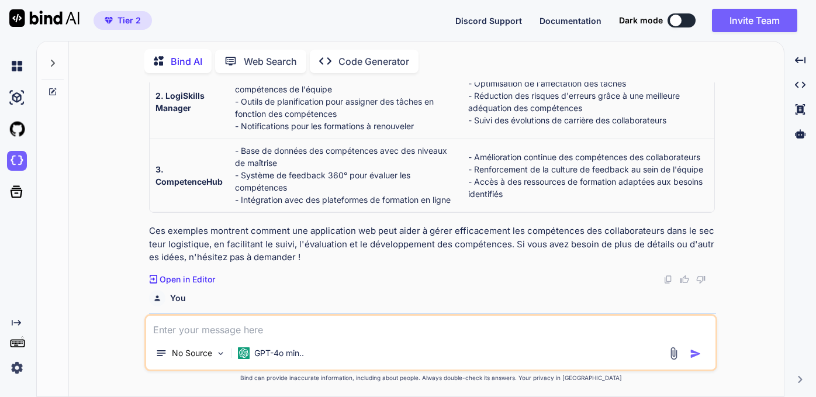
scroll to position [213, 0]
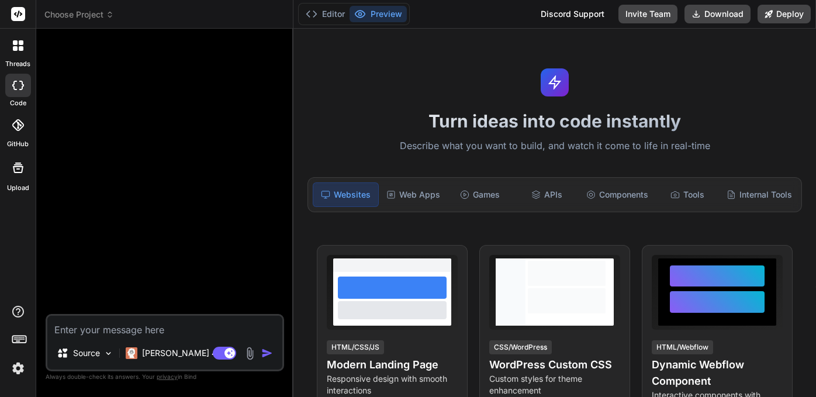
scroll to position [-1, 0]
type textarea "x"
click at [110, 19] on span "Choose Project" at bounding box center [79, 15] width 70 height 12
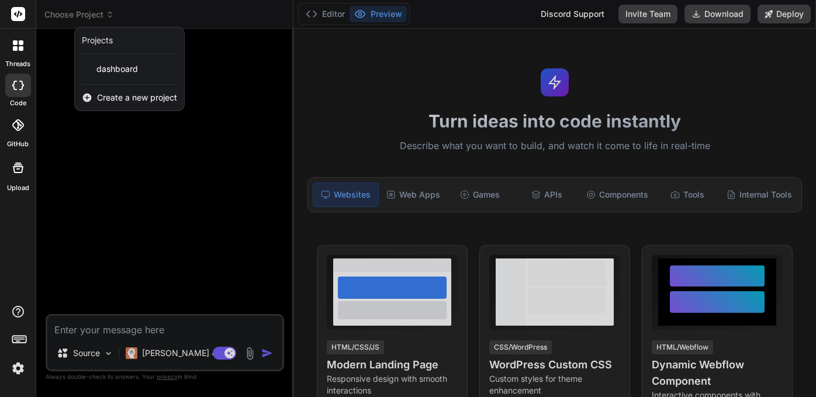
click at [110, 19] on div at bounding box center [408, 198] width 816 height 397
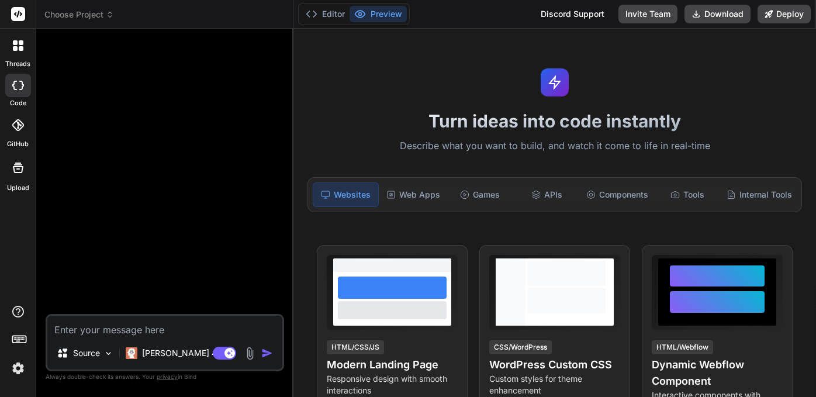
click at [108, 13] on icon at bounding box center [110, 15] width 8 height 8
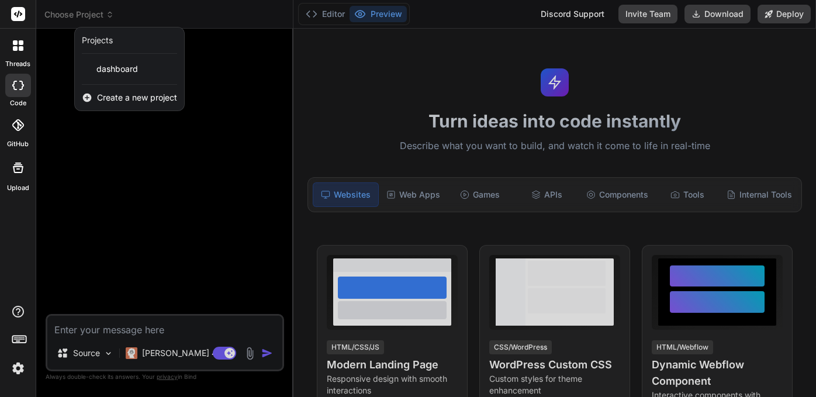
click at [114, 98] on span "Create a new project" at bounding box center [137, 98] width 80 height 12
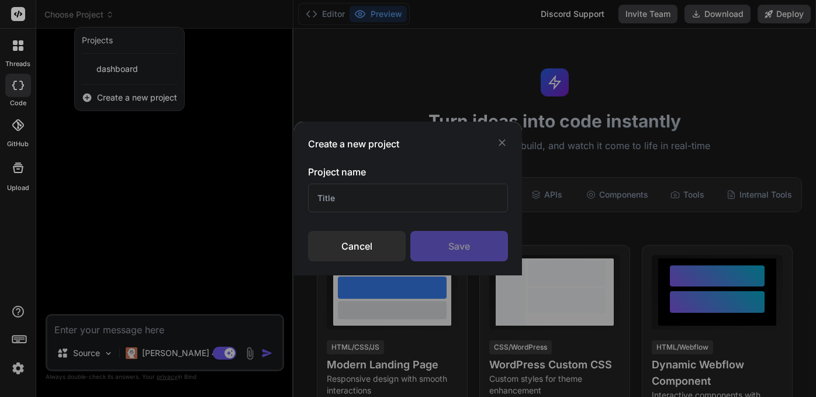
click at [326, 200] on input "text" at bounding box center [408, 197] width 200 height 29
click at [126, 98] on div "Create a new project Project name Cancel Save" at bounding box center [408, 198] width 816 height 397
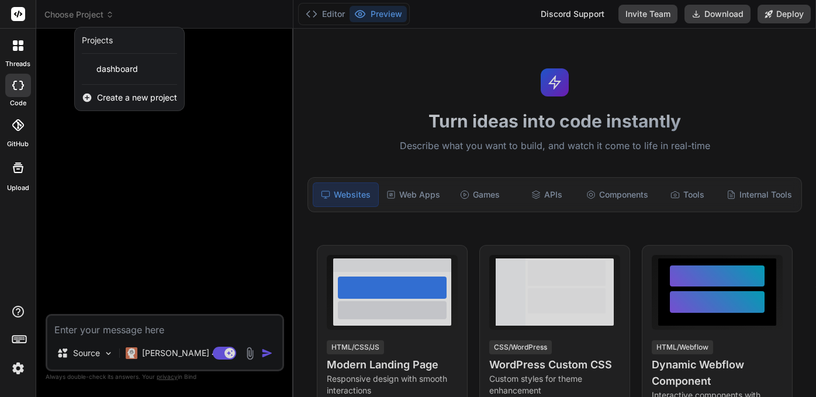
click at [116, 101] on span "Create a new project" at bounding box center [137, 98] width 80 height 12
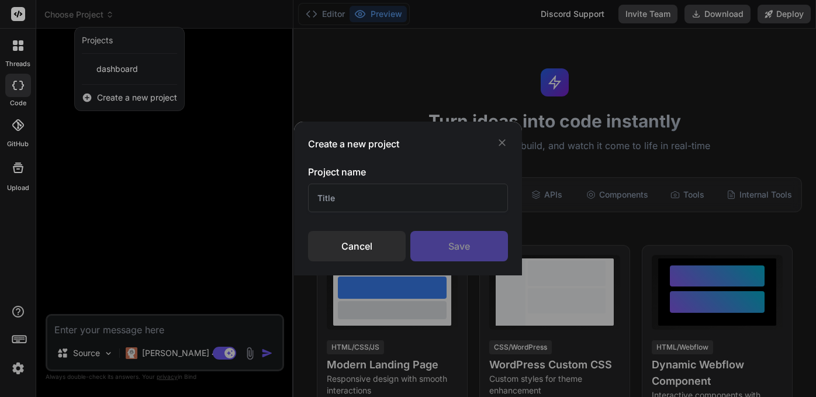
click at [338, 202] on input "text" at bounding box center [408, 197] width 200 height 29
paste input "LogiSkills Manager"
type input "LogiSkills Manager"
click at [450, 251] on div "Save" at bounding box center [459, 246] width 98 height 30
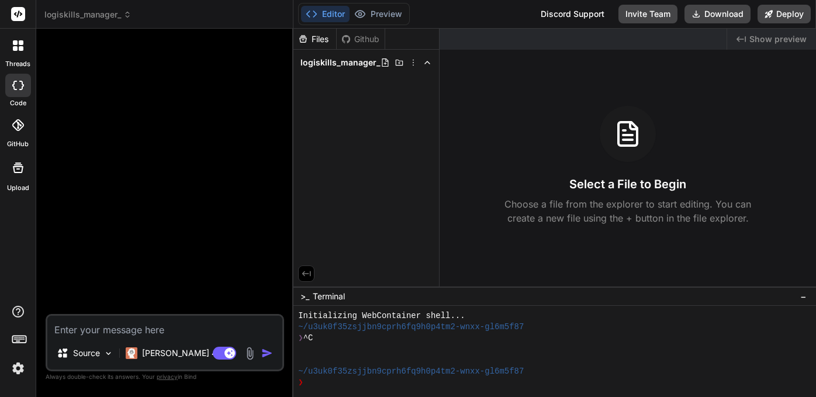
click at [85, 331] on textarea at bounding box center [164, 325] width 235 height 21
paste textarea "OK si on part sur ce type. 2. LogiSkills Manager - Tableau de bord interactif p…"
type textarea "x"
type textarea "OK si on part sur ce type. 2. LogiSkills Manager - Tableau de bord interactif p…"
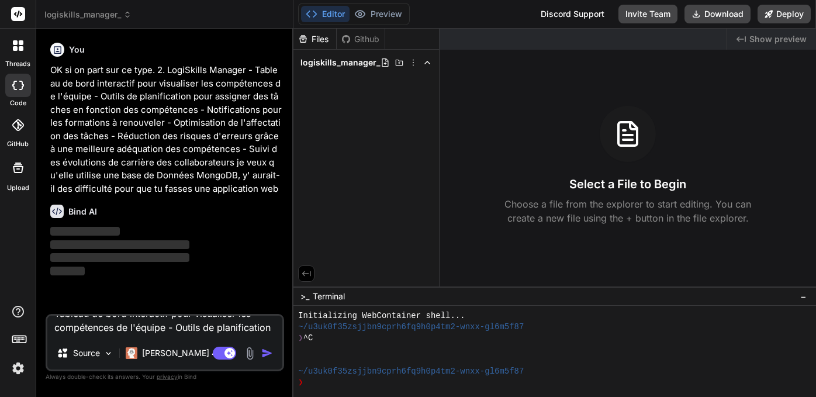
type textarea "x"
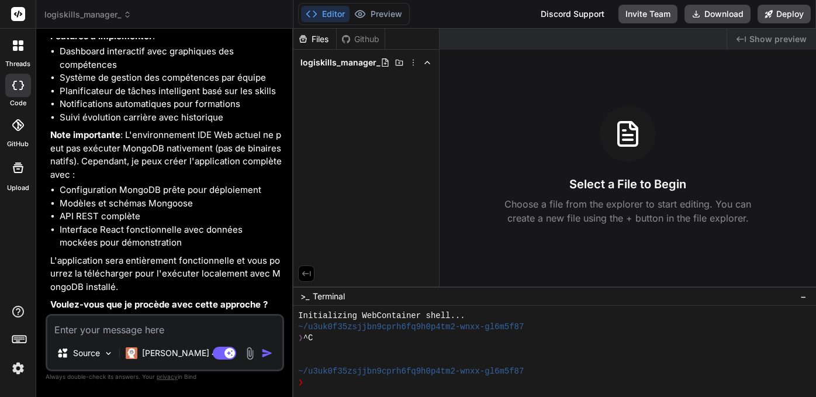
scroll to position [432, 0]
type textarea "x"
type textarea "v"
type textarea "x"
type textarea "va"
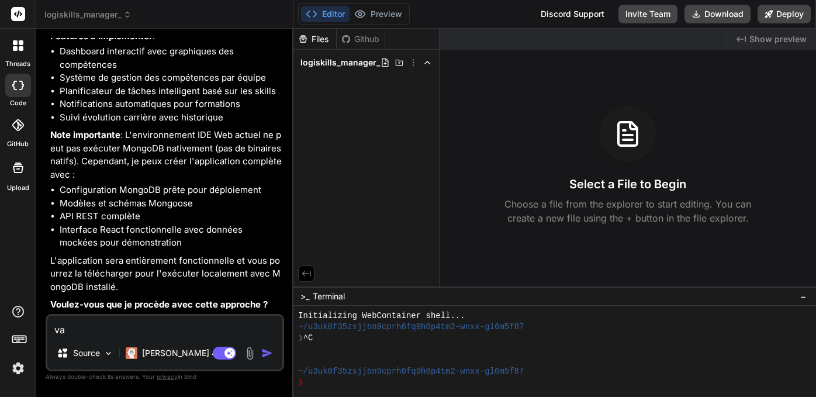
type textarea "x"
type textarea "vas"
type textarea "x"
type textarea "vas"
type textarea "x"
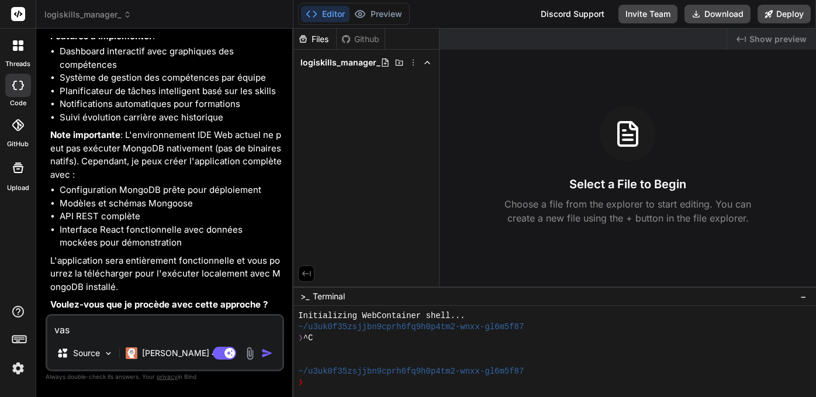
type textarea "vas y"
type textarea "x"
type textarea "vas y"
type textarea "x"
type textarea "vas y f"
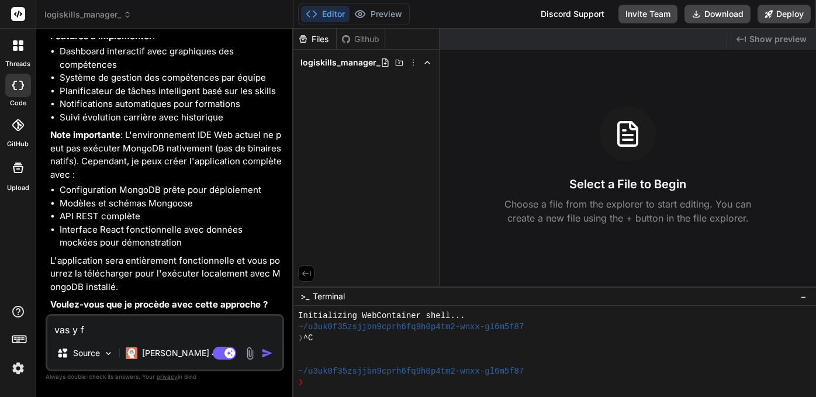
type textarea "x"
type textarea "vas y"
type textarea "x"
type textarea "vas y"
type textarea "x"
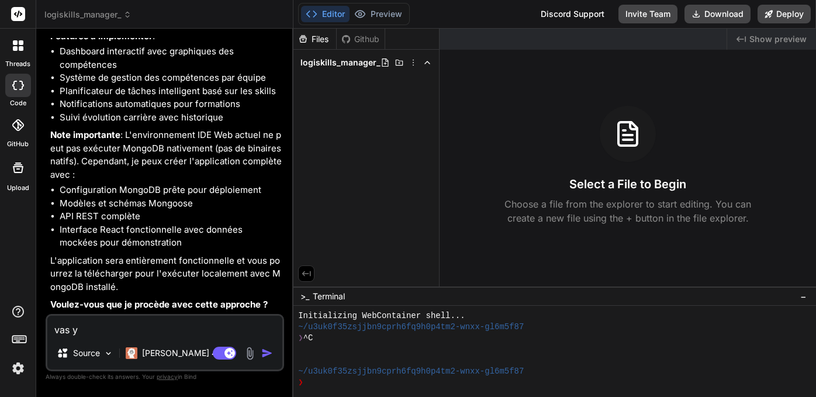
type textarea "vas y,"
type textarea "x"
type textarea "vas y,"
type textarea "x"
type textarea "vas y, r"
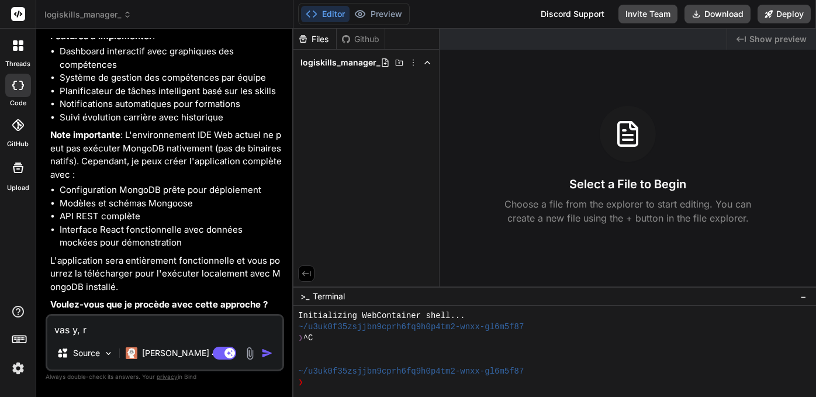
type textarea "x"
type textarea "vas y, ré"
type textarea "x"
type textarea "vas y, réa"
type textarea "x"
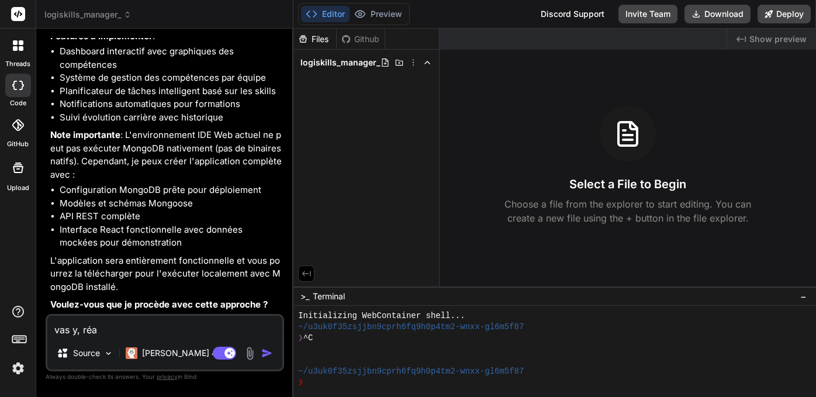
type textarea "vas y, réal"
type textarea "x"
type textarea "vas y, réali"
type textarea "x"
type textarea "vas y, réalis"
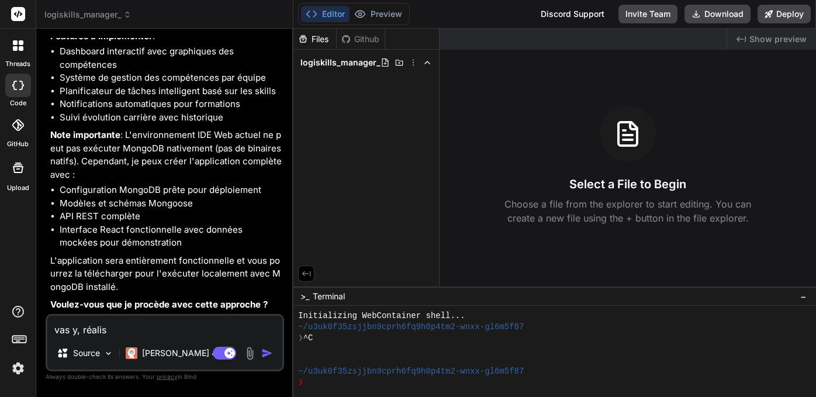
type textarea "x"
type textarea "vas y, réalise"
type textarea "x"
type textarea "vas y, réalise"
type textarea "x"
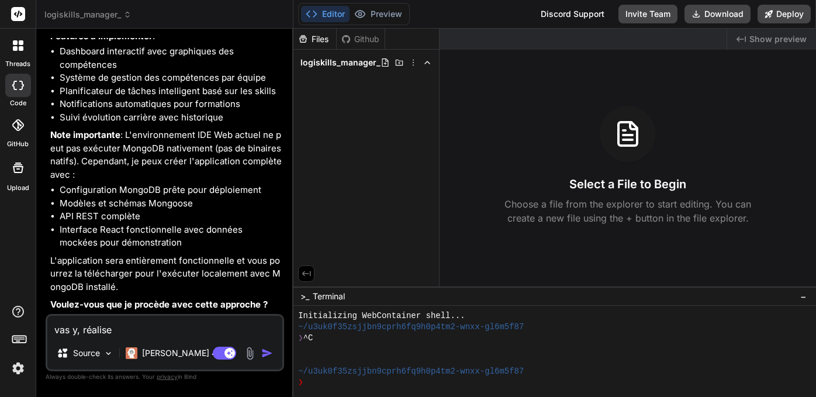
type textarea "vas y, réalise m"
type textarea "x"
type textarea "vas y, réalise mo"
type textarea "x"
type textarea "vas y, réalise moi"
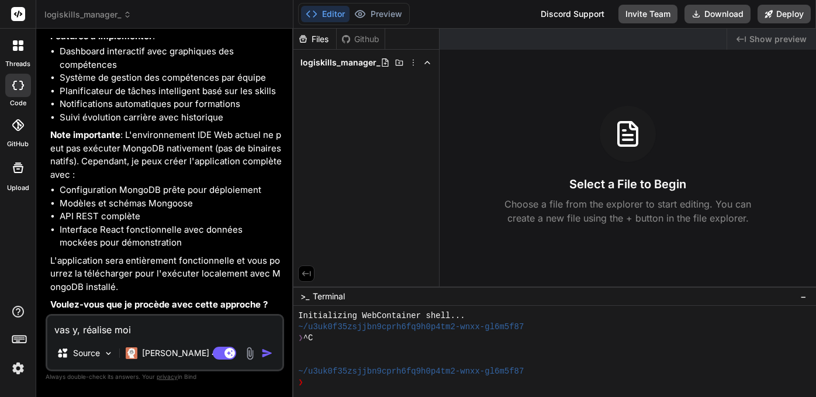
type textarea "x"
type textarea "vas y, réalise moi"
type textarea "x"
type textarea "vas y, réalise moi q"
type textarea "x"
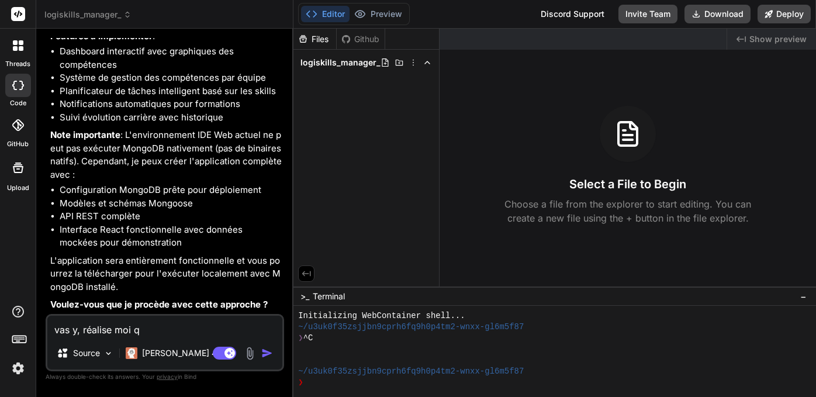
type textarea "vas y, réalise moi qu"
type textarea "x"
type textarea "vas y, réalise moi que"
type textarea "x"
type textarea "vas y, réalise moi quel"
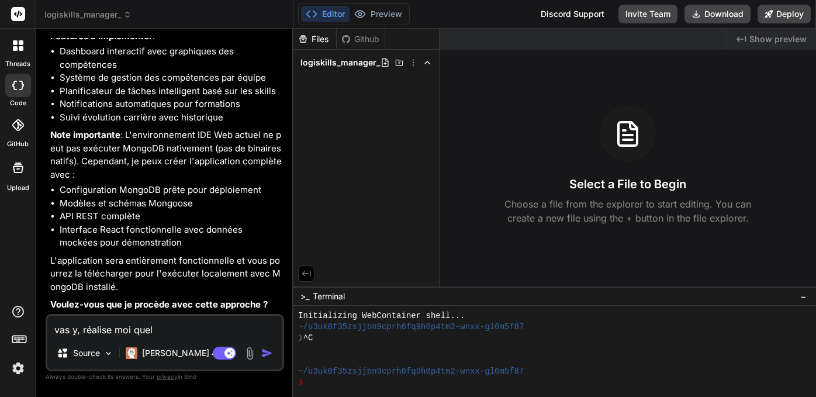
type textarea "x"
type textarea "vas y, réalise moi quelq"
type textarea "x"
type textarea "vas y, réalise moi quelqu"
type textarea "x"
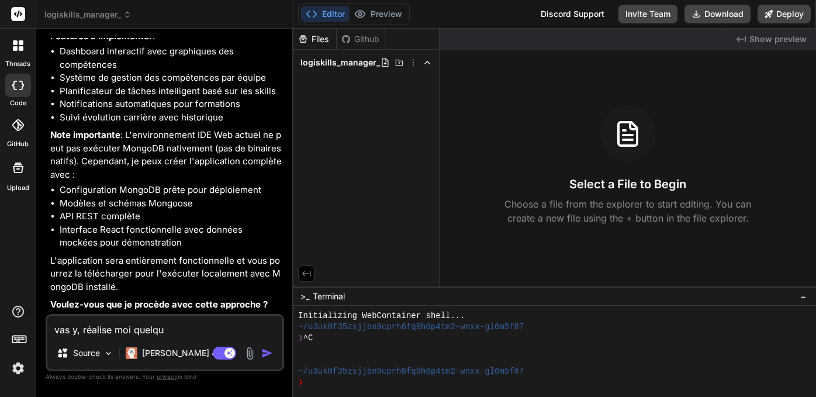
type textarea "vas y, réalise moi quelque"
type textarea "x"
type textarea "vas y, réalise moi quelques"
type textarea "x"
type textarea "vas y, réalise moi quelques"
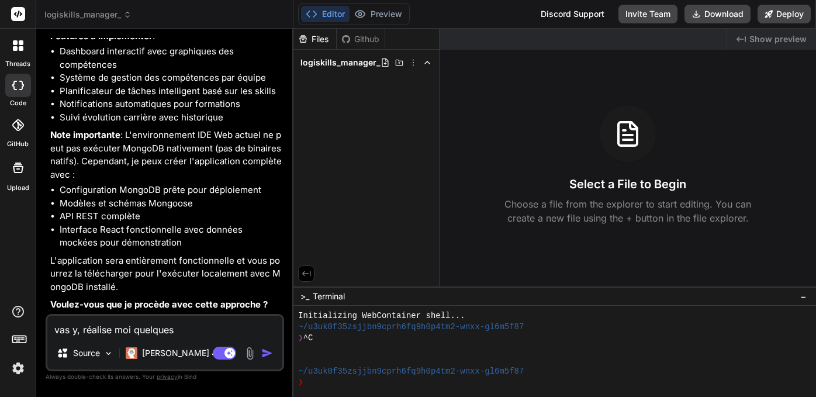
type textarea "x"
type textarea "vas y, réalise moi quelques j"
type textarea "x"
type textarea "vas y, réalise moi quelques"
type textarea "x"
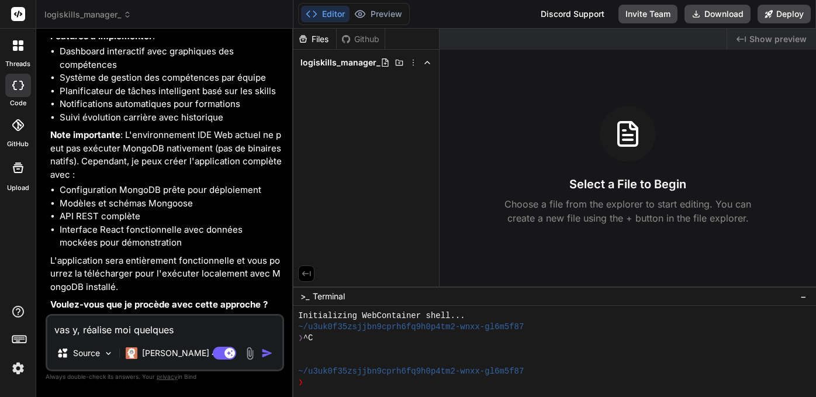
type textarea "vas y, réalise moi quelques c"
type textarea "x"
type textarea "vas y, réalise moi quelques ch"
type textarea "x"
type textarea "vas y, réalise moi quelques cho"
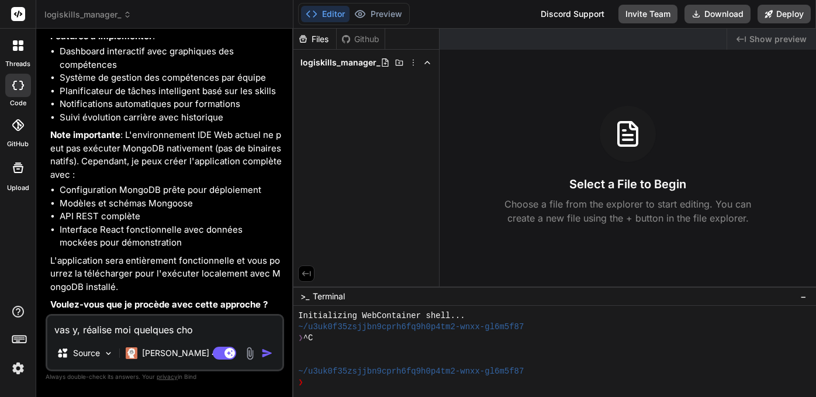
type textarea "x"
type textarea "vas y, réalise moi quelques chos"
type textarea "x"
type textarea "vas y, réalise moi quelques chose"
type textarea "x"
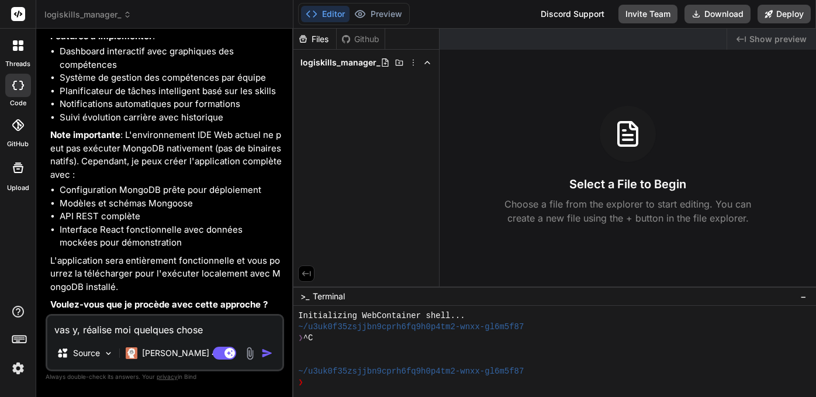
type textarea "vas y, réalise moi quelques chose"
type textarea "x"
type textarea "vas y, réalise moi quelques chose d"
type textarea "x"
type textarea "vas y, réalise moi quelques chose de"
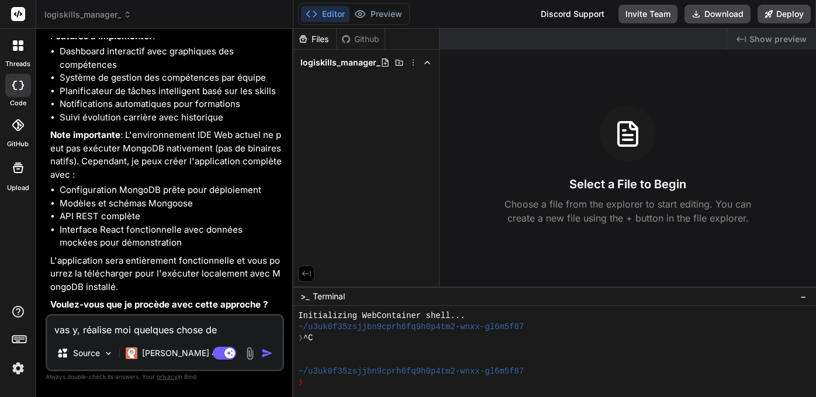
type textarea "x"
type textarea "vas y, réalise moi quelques chose de"
type textarea "x"
type textarea "vas y, réalise moi quelques chose de d"
type textarea "x"
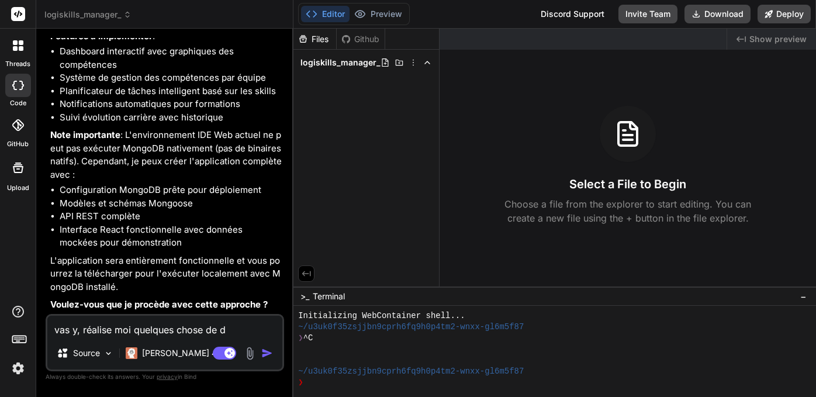
type textarea "vas y, réalise moi quelques chose de de"
type textarea "x"
type textarea "vas y, réalise moi quelques chose de des"
type textarea "x"
type textarea "vas y, réalise moi quelques chose de desi"
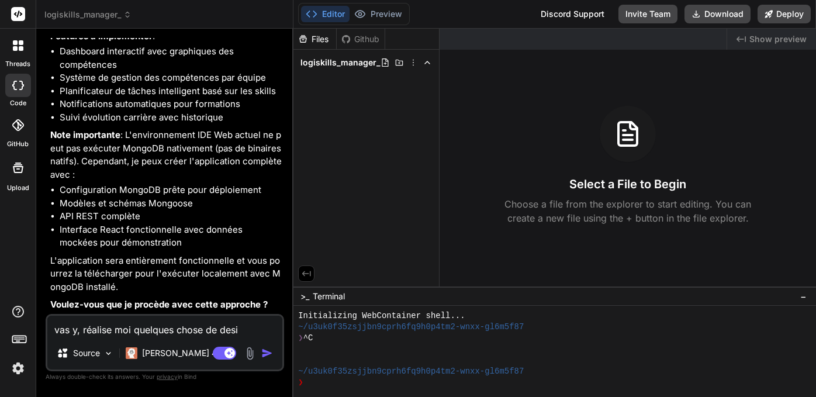
type textarea "x"
type textarea "vas y, réalise moi quelques chose de desig"
type textarea "x"
type textarea "vas y, réalise moi quelques chose de design"
type textarea "x"
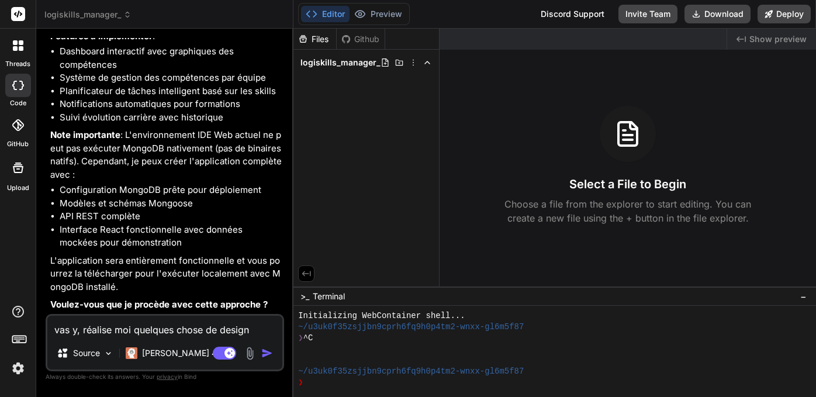
type textarea "vas y, réalise moi quelques chose de design,"
type textarea "x"
type textarea "vas y, réalise moi quelques chose de design,"
type textarea "x"
type textarea "vas y, réalise moi quelques chose de design, d"
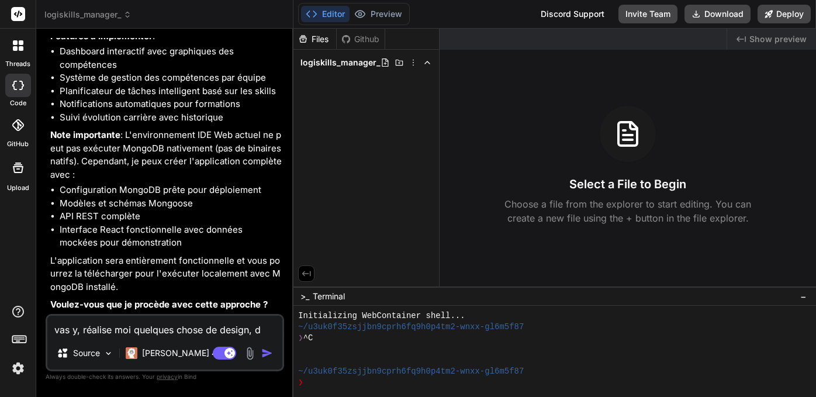
type textarea "x"
type textarea "vas y, réalise moi quelques chose de design, de"
type textarea "x"
type textarea "vas y, réalise moi quelques chose de design, de"
type textarea "x"
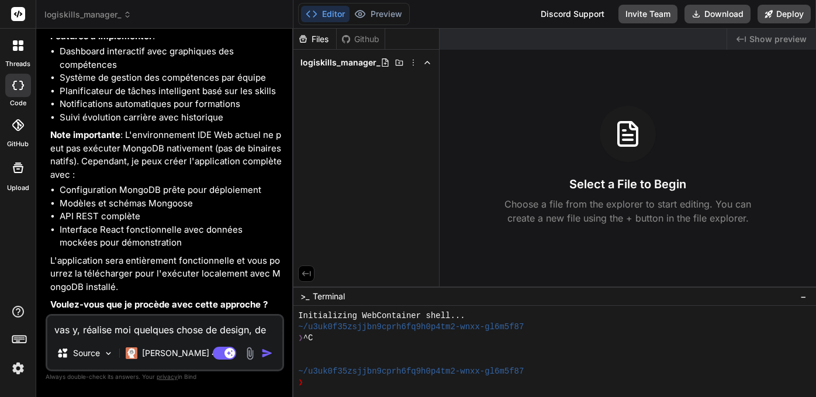
type textarea "vas y, réalise moi quelques chose de design, de f"
type textarea "x"
type textarea "vas y, réalise moi quelques chose de design, de fo"
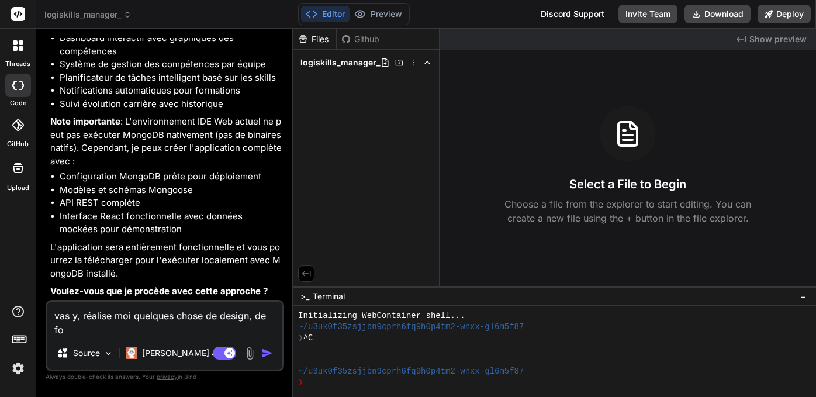
type textarea "x"
type textarea "vas y, réalise moi quelques chose de design, de fon"
type textarea "x"
type textarea "vas y, réalise moi quelques chose de design, de fonc"
type textarea "x"
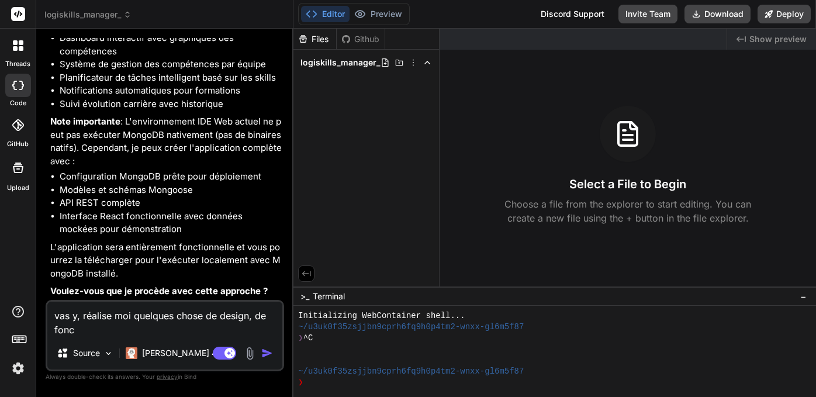
type textarea "vas y, réalise moi quelques chose de design, de fonct"
type textarea "x"
type textarea "vas y, réalise moi quelques chose de design, de foncti"
type textarea "x"
type textarea "vas y, réalise moi quelques chose de design, de fonctio"
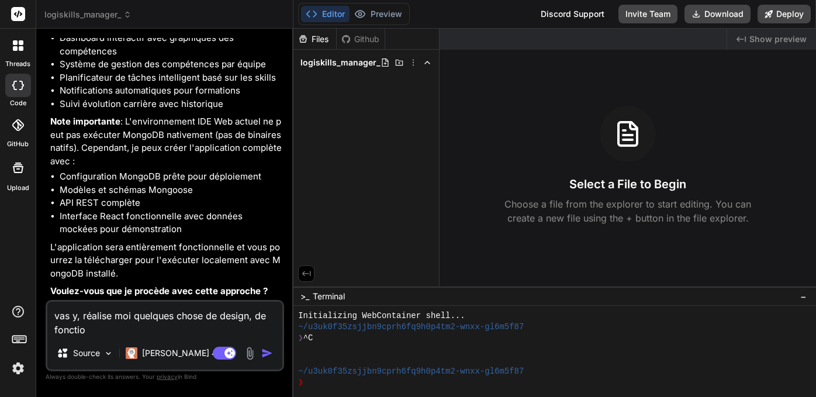
type textarea "x"
type textarea "vas y, réalise moi quelques chose de design, de fonction"
type textarea "x"
type textarea "vas y, réalise moi quelques chose de design, de fonctionn"
type textarea "x"
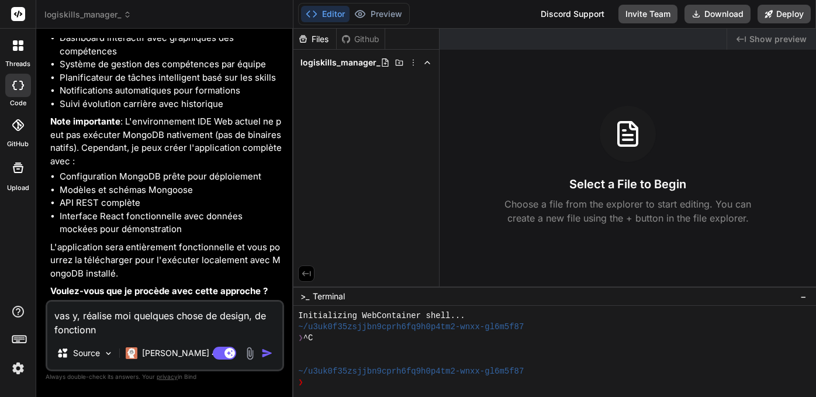
type textarea "vas y, réalise moi quelques chose de design, de fonctionna"
type textarea "x"
type textarea "vas y, réalise moi quelques chose de design, de fonctionnal"
type textarea "x"
type textarea "vas y, réalise moi quelques chose de design, de fonctionnali"
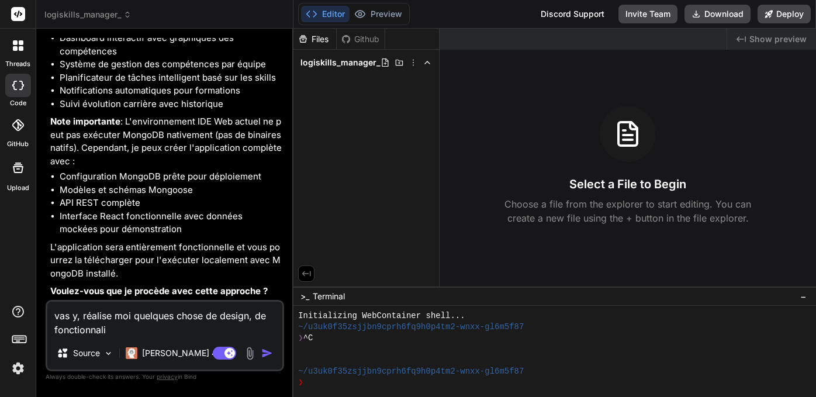
type textarea "x"
type textarea "vas y, réalise moi quelques chose de design, de fonctionnalit"
type textarea "x"
type textarea "vas y, réalise moi quelques chose de design, de fonctionnalité"
type textarea "x"
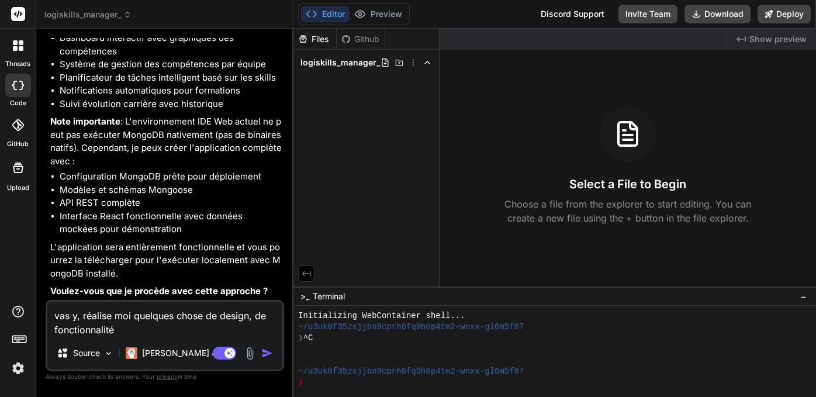
type textarea "vas y, réalise moi quelques chose de design, de fonctionnalités"
type textarea "x"
type textarea "vas y, réalise moi quelques chose de design, de fonctionnalités"
type textarea "x"
type textarea "vas y, réalise moi quelques chose de design, de fonctionnalités s"
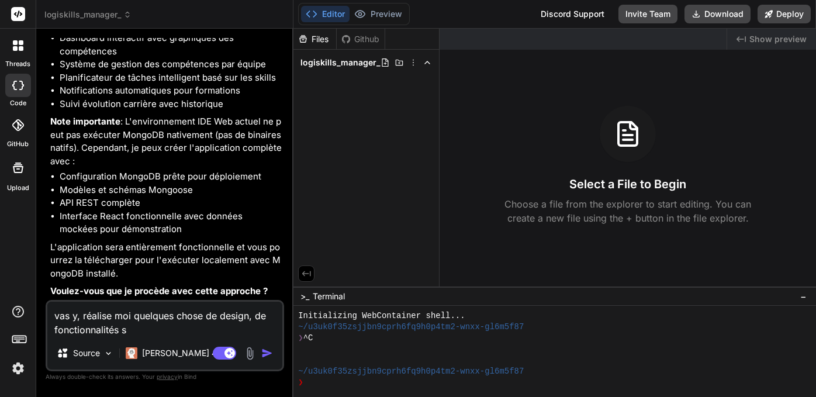
type textarea "x"
type textarea "vas y, réalise moi quelques chose de design, de fonctionnalités si"
type textarea "x"
type textarea "vas y, réalise moi quelques chose de design, de fonctionnalités sim"
type textarea "x"
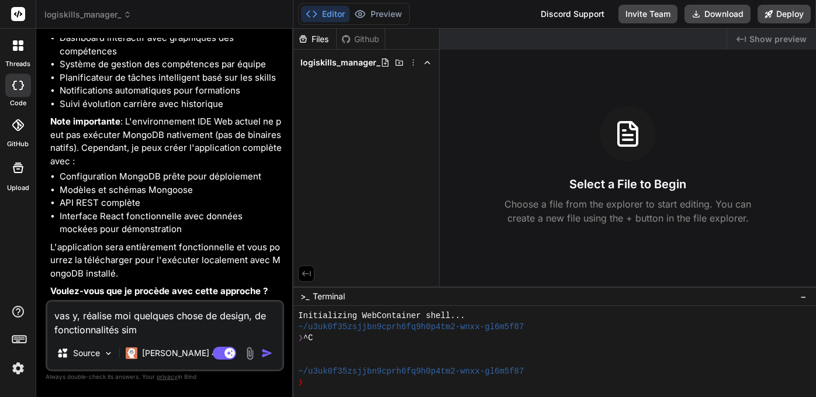
type textarea "vas y, réalise moi quelques chose de design, de fonctionnalités simp"
type textarea "x"
type textarea "vas y, réalise moi quelques chose de design, de fonctionnalités simpl"
type textarea "x"
type textarea "vas y, réalise moi quelques chose de design, de fonctionnalités simple"
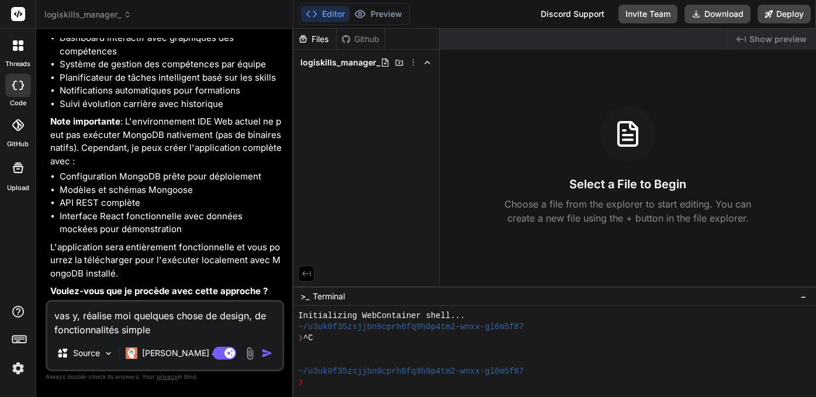
type textarea "x"
type textarea "vas y, réalise moi quelques chose de design, de fonctionnalités simples"
type textarea "x"
type textarea "vas y, réalise moi quelques chose de design, de fonctionnalités simples,"
type textarea "x"
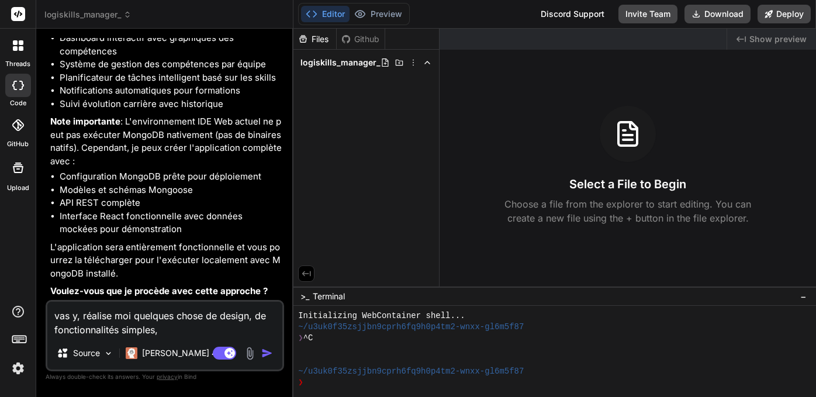
type textarea "vas y, réalise moi quelques chose de design, de fonctionnalités simples,"
type textarea "x"
type textarea "vas y, réalise moi quelques chose de design, de fonctionnalités simples, e"
type textarea "x"
type textarea "vas y, réalise moi quelques chose de design, de fonctionnalités simples, et"
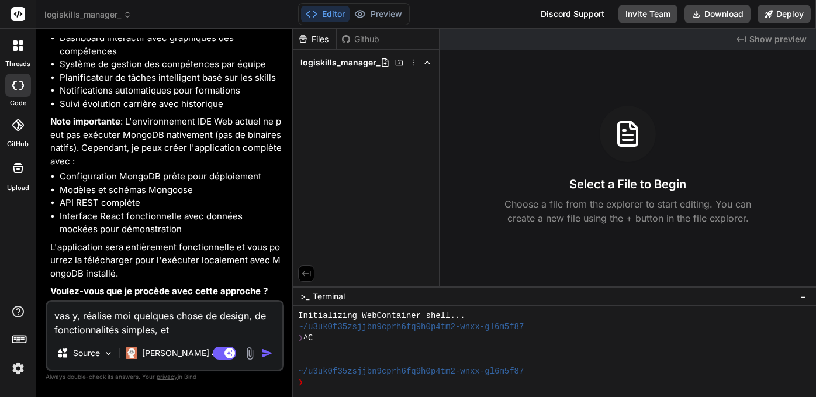
type textarea "x"
type textarea "vas y, réalise moi quelques chose de design, de fonctionnalités simples, et"
type textarea "x"
type textarea "vas y, réalise moi quelques chose de design, de fonctionnalités simples, et r"
type textarea "x"
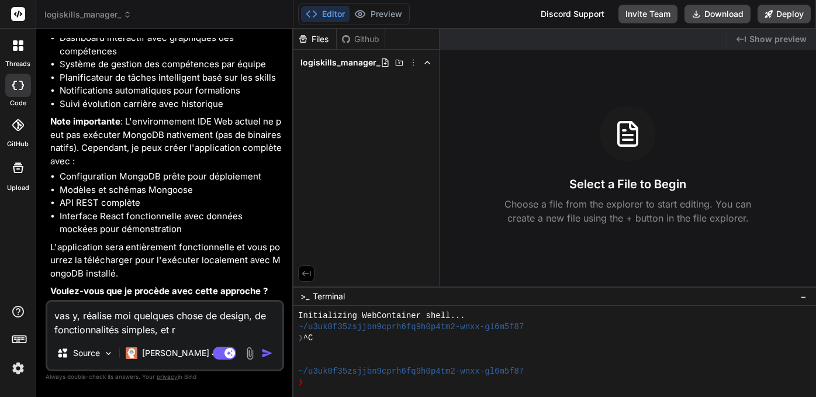
type textarea "vas y, réalise moi quelques chose de design, de fonctionnalités simples, et ré"
type textarea "x"
type textarea "vas y, réalise moi quelques chose de design, de fonctionnalités simples, et réf"
type textarea "x"
type textarea "vas y, réalise moi quelques chose de design, de fonctionnalités simples, et réfl"
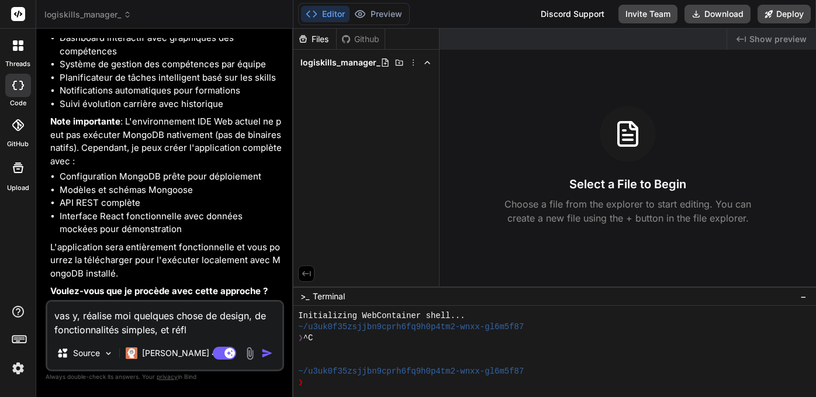
type textarea "x"
type textarea "vas y, réalise moi quelques chose de design, de fonctionnalités simples, et réf…"
type textarea "x"
type textarea "vas y, réalise moi quelques chose de design, de fonctionnalités simples, et réf…"
type textarea "x"
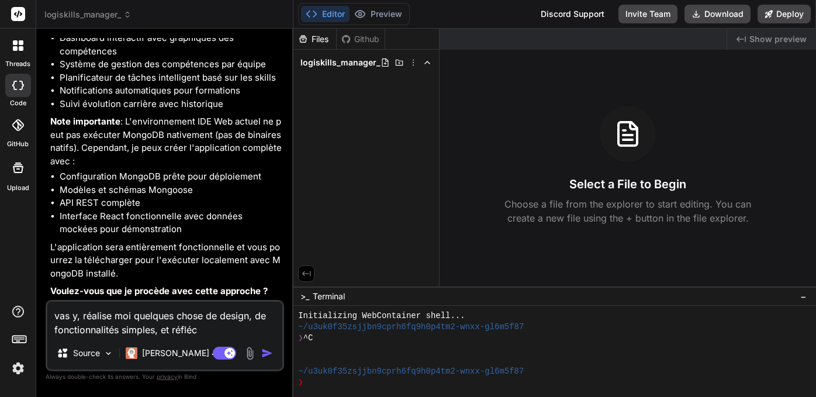
type textarea "vas y, réalise moi quelques chose de design, de fonctionnalités simples, et réf…"
type textarea "x"
type textarea "vas y, réalise moi quelques chose de design, de fonctionnalités simples, et réf…"
type textarea "x"
type textarea "vas y, réalise moi quelques chose de design, de fonctionnalités simples, et réf…"
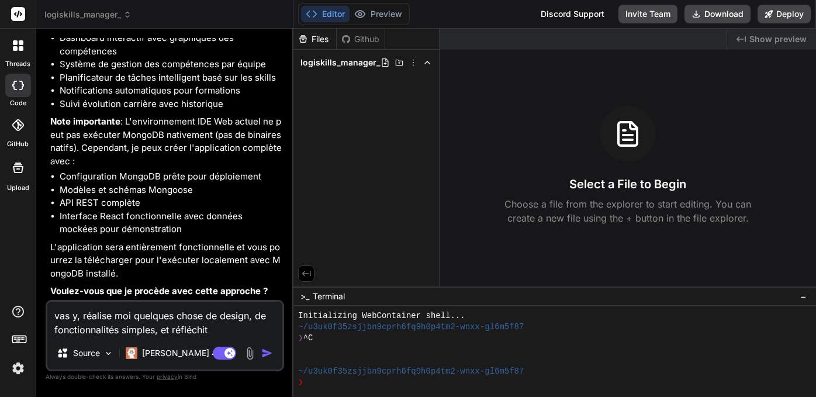
type textarea "x"
type textarea "vas y, réalise moi quelques chose de design, de fonctionnalités simples, et réf…"
type textarea "x"
type textarea "vas y, réalise moi quelques chose de design, de fonctionnalités simples, et réf…"
type textarea "x"
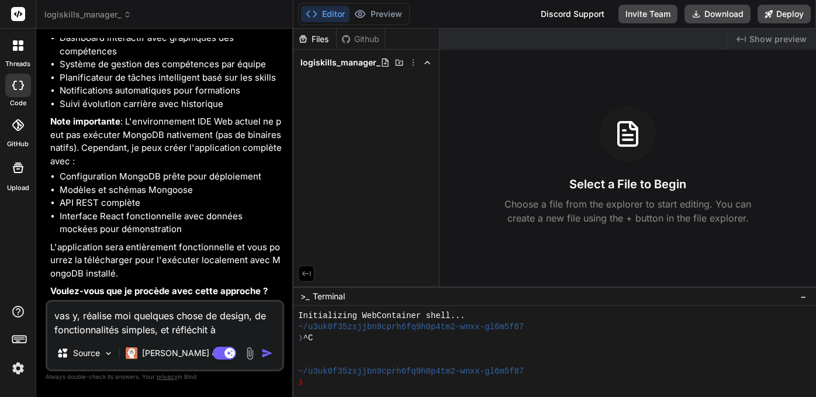
type textarea "vas y, réalise moi quelques chose de design, de fonctionnalités simples, et réf…"
type textarea "x"
type textarea "vas y, réalise moi quelques chose de design, de fonctionnalités simples, et réf…"
type textarea "x"
type textarea "vas y, réalise moi quelques chose de design, de fonctionnalités simples, et réf…"
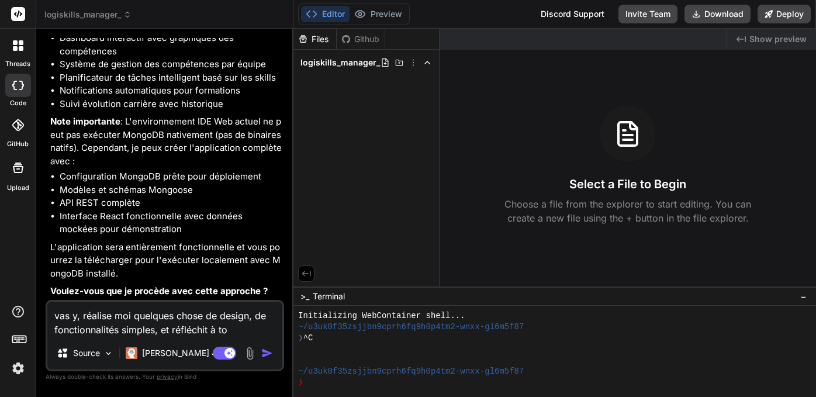
type textarea "x"
type textarea "vas y, réalise moi quelques chose de design, de fonctionnalités simples, et réf…"
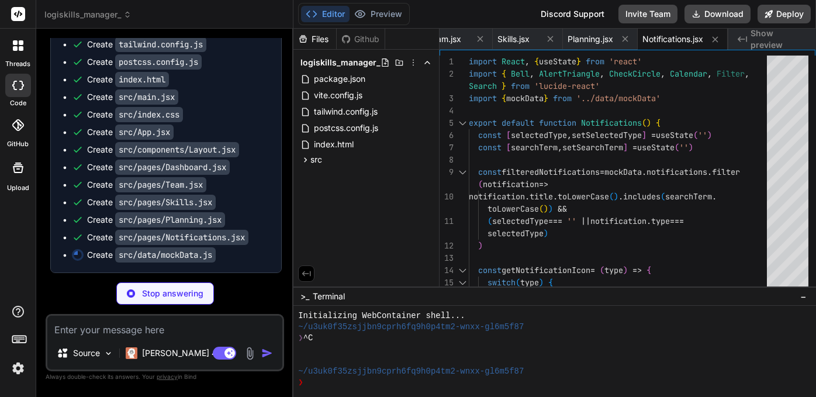
scroll to position [0, 0]
click at [327, 16] on button "Editor" at bounding box center [325, 14] width 48 height 16
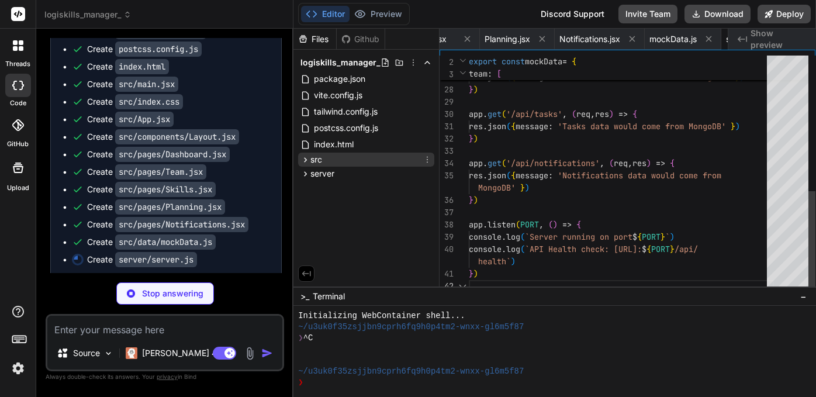
scroll to position [49, 0]
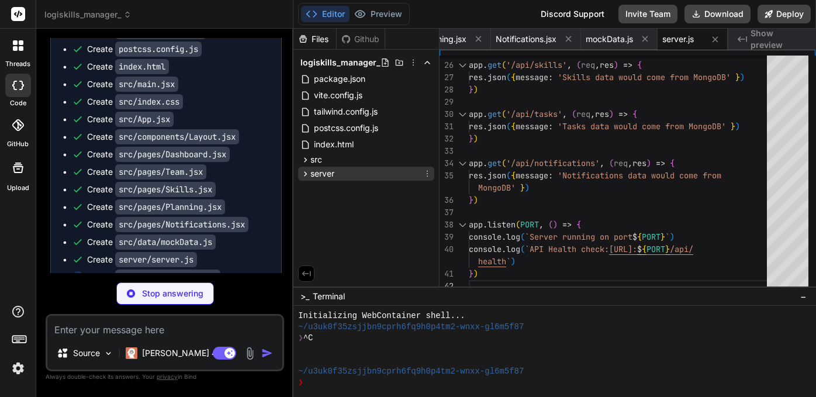
click at [303, 174] on icon at bounding box center [305, 174] width 10 height 10
click at [305, 175] on icon at bounding box center [305, 173] width 3 height 5
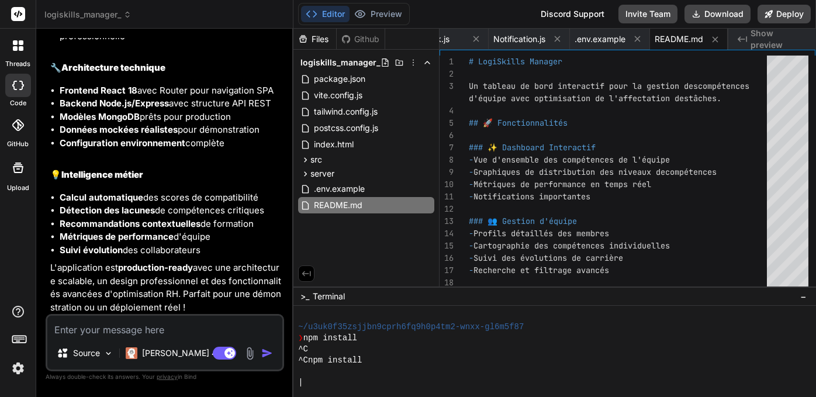
scroll to position [1917, 0]
click at [318, 14] on button "Editor" at bounding box center [325, 14] width 48 height 16
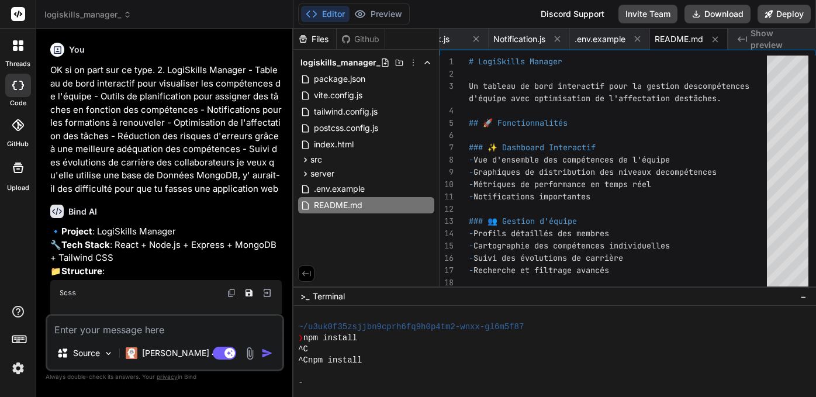
scroll to position [0, 0]
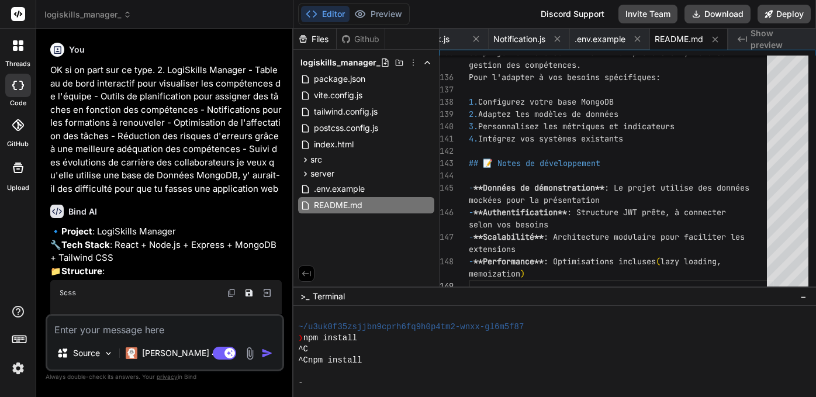
click at [327, 380] on div "-" at bounding box center [549, 382] width 502 height 11
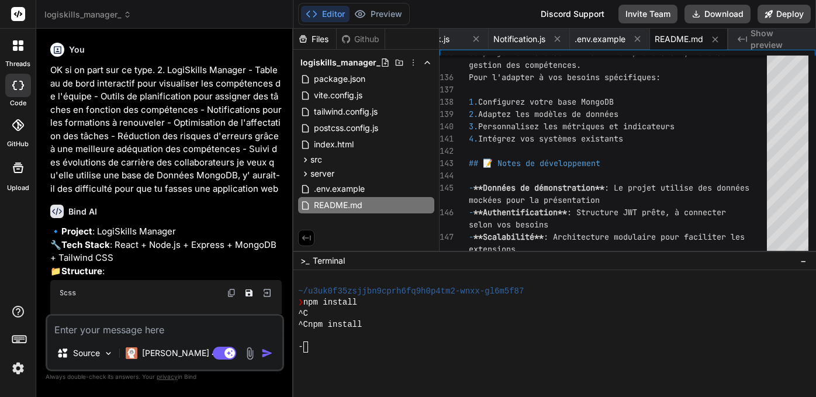
drag, startPoint x: 390, startPoint y: 286, endPoint x: 389, endPoint y: 251, distance: 35.7
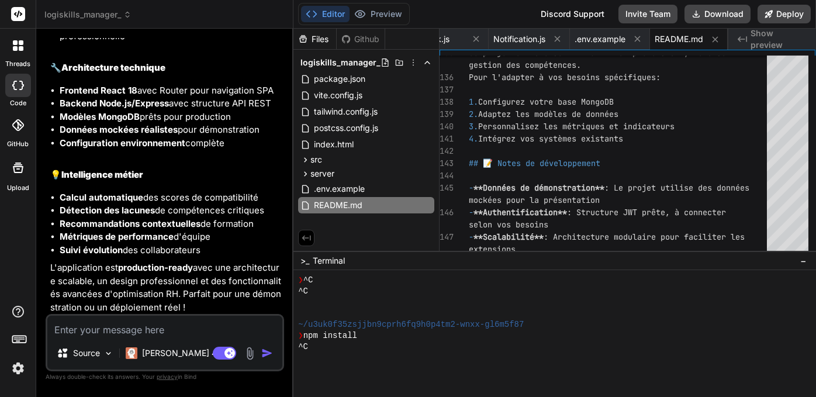
scroll to position [1917, 0]
click at [335, 348] on div "^C" at bounding box center [549, 346] width 502 height 11
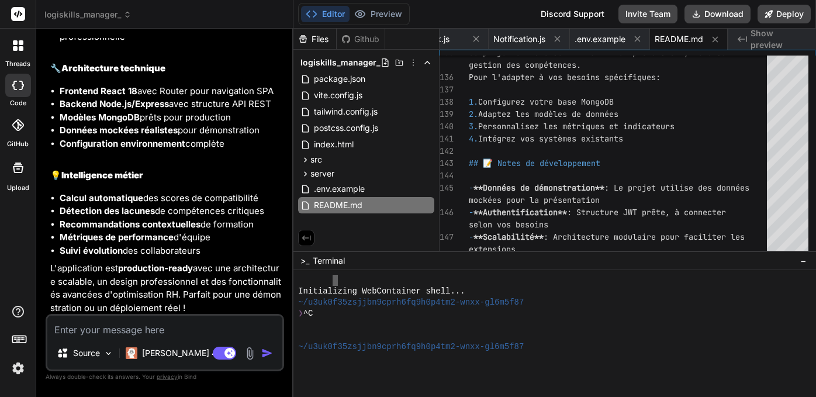
scroll to position [0, 0]
click at [340, 282] on div at bounding box center [549, 280] width 502 height 11
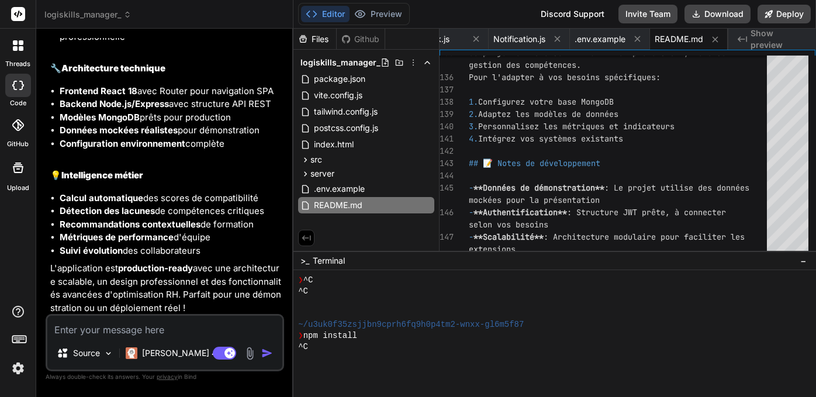
scroll to position [75, 0]
click at [330, 347] on div "^C" at bounding box center [549, 346] width 502 height 11
click at [298, 364] on div at bounding box center [554, 333] width 522 height 127
click at [328, 15] on button "Editor" at bounding box center [325, 14] width 48 height 16
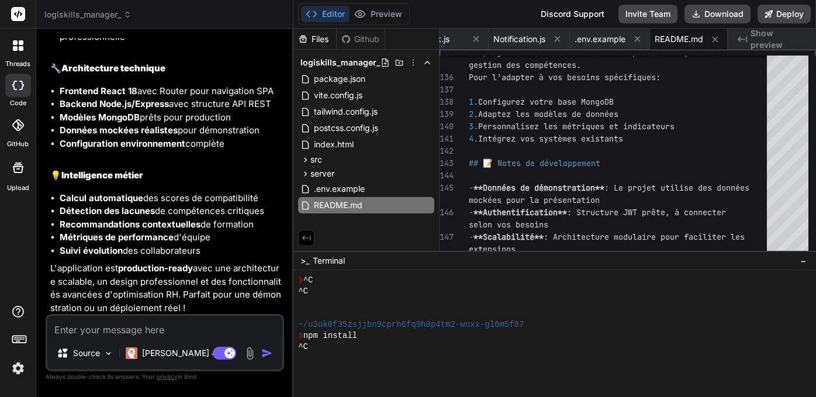
click at [311, 353] on div at bounding box center [554, 333] width 522 height 127
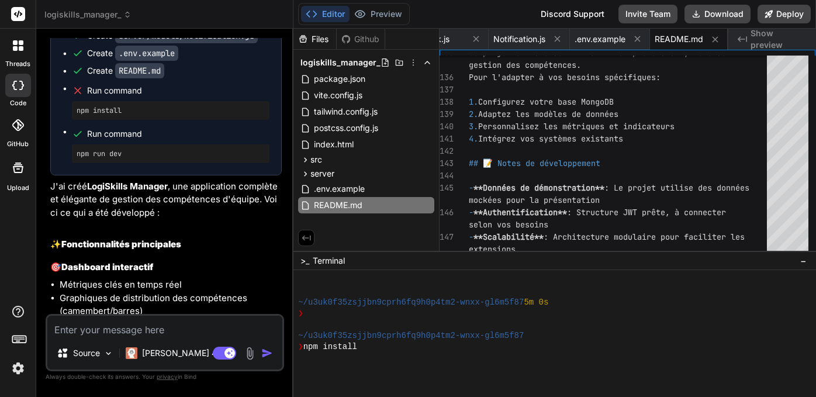
scroll to position [266, 0]
click at [363, 36] on div "Github" at bounding box center [361, 39] width 48 height 12
click at [359, 44] on div "Github" at bounding box center [361, 39] width 48 height 12
click at [315, 39] on div "Files" at bounding box center [314, 39] width 43 height 12
click at [360, 40] on div "Github" at bounding box center [361, 39] width 48 height 12
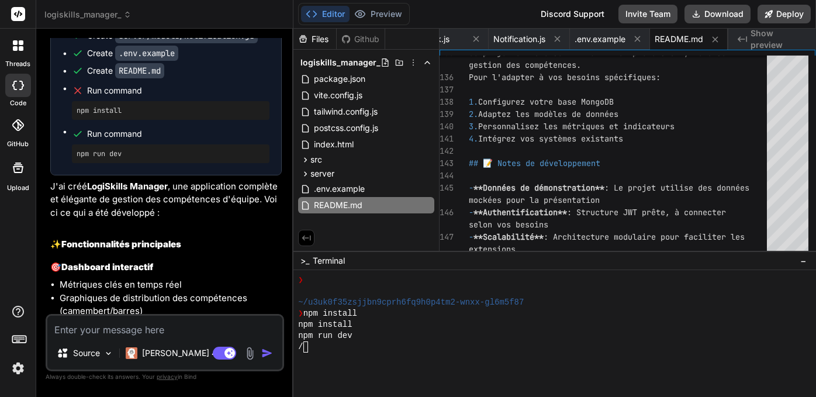
click at [365, 40] on div "Github" at bounding box center [361, 39] width 48 height 12
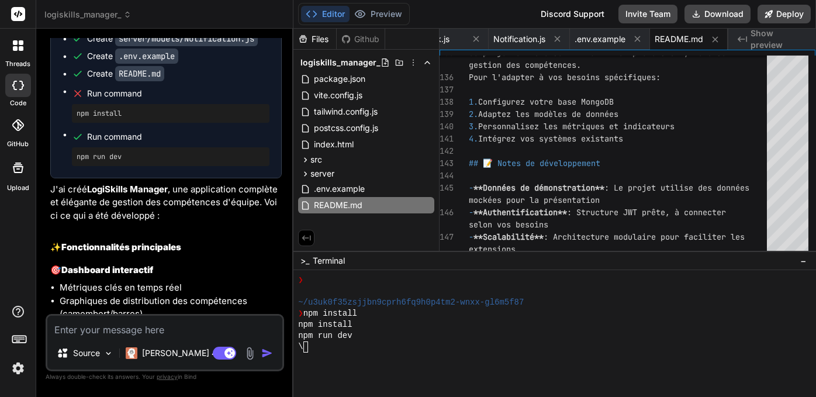
scroll to position [1150, 0]
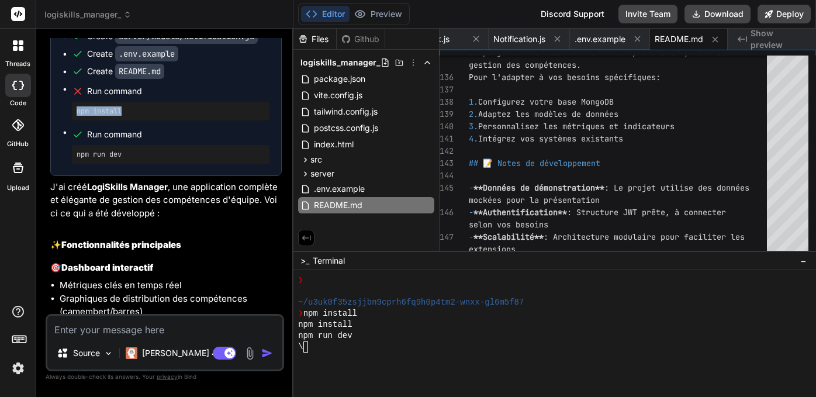
drag, startPoint x: 77, startPoint y: 123, endPoint x: 137, endPoint y: 122, distance: 60.8
click at [137, 116] on pre "npm install" at bounding box center [171, 110] width 188 height 9
copy pre "npm install"
click at [68, 332] on textarea at bounding box center [164, 325] width 235 height 21
paste textarea "npm install"
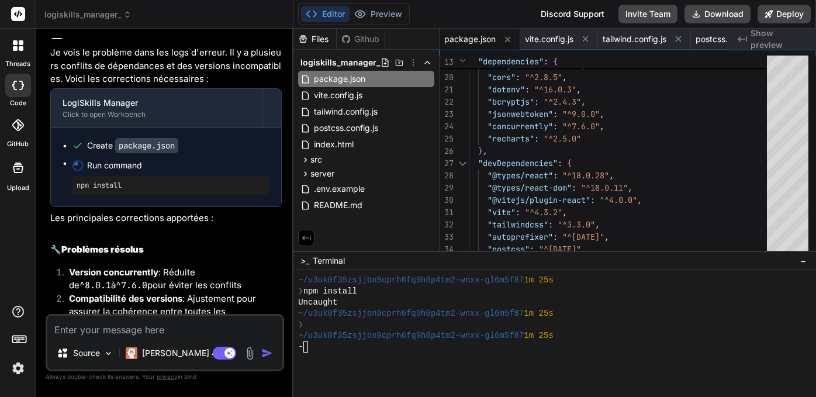
scroll to position [2269, 0]
click at [710, 16] on button "Download" at bounding box center [717, 14] width 66 height 19
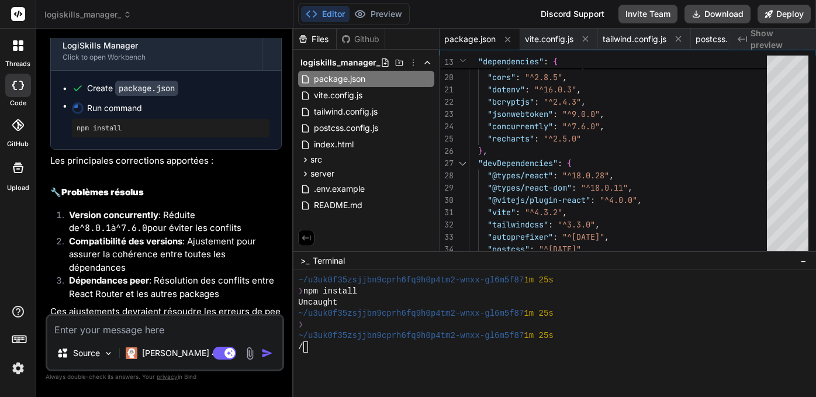
scroll to position [2326, 0]
click at [318, 330] on div "❯" at bounding box center [549, 324] width 502 height 11
click at [324, 18] on button "Editor" at bounding box center [325, 14] width 48 height 16
click at [363, 39] on div "Github" at bounding box center [361, 39] width 48 height 12
click at [316, 40] on div "Files" at bounding box center [314, 39] width 43 height 12
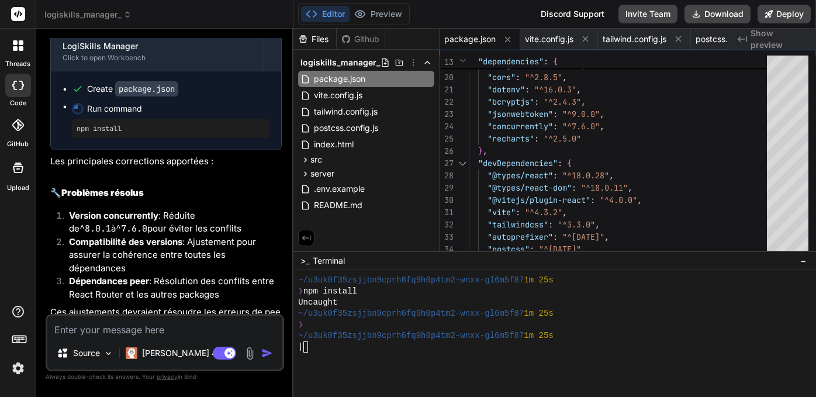
scroll to position [0, 0]
click at [113, 333] on textarea at bounding box center [164, 325] width 235 height 21
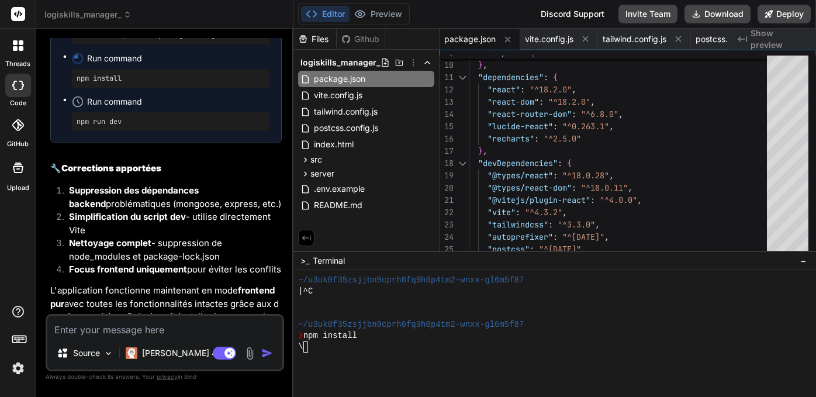
click at [321, 16] on button "Editor" at bounding box center [325, 14] width 48 height 16
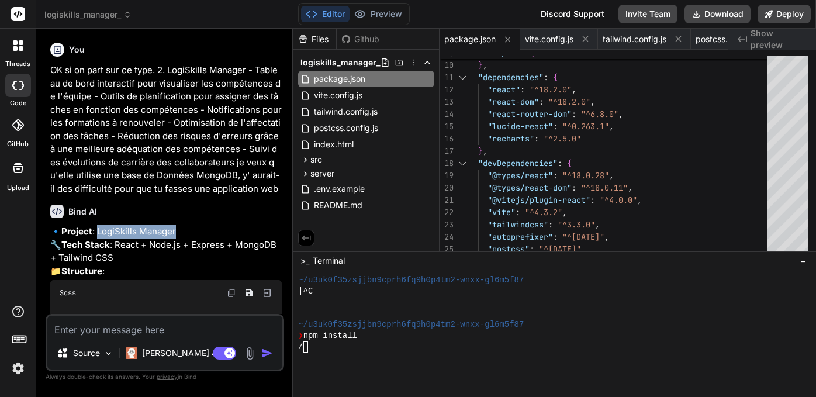
drag, startPoint x: 100, startPoint y: 229, endPoint x: 185, endPoint y: 226, distance: 84.8
click at [185, 226] on p "🔹 Project : LogiSkills Manager 🔧 Tech Stack : React + Node.js + Express + Mongo…" at bounding box center [165, 251] width 231 height 53
copy p "LogiSkills Manager"
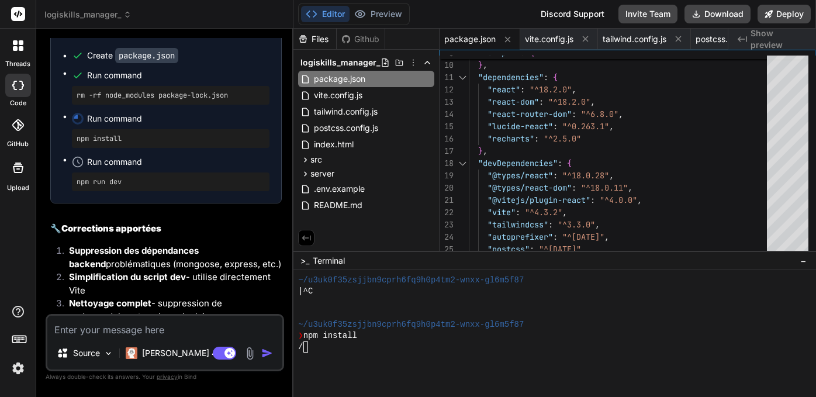
scroll to position [2787, 0]
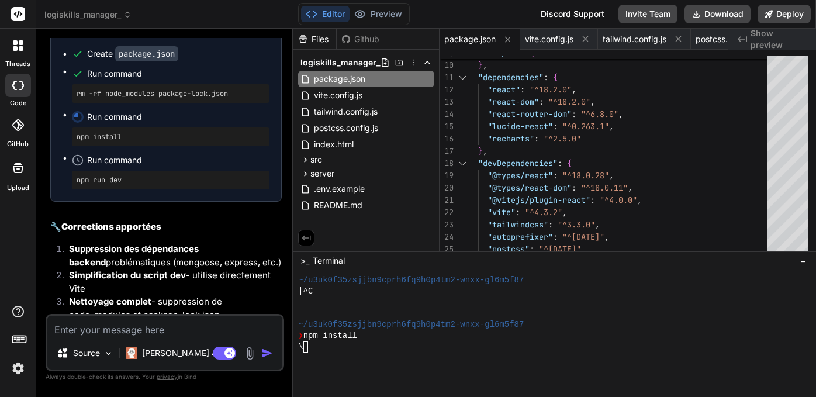
click at [93, 332] on textarea at bounding box center [164, 325] width 235 height 21
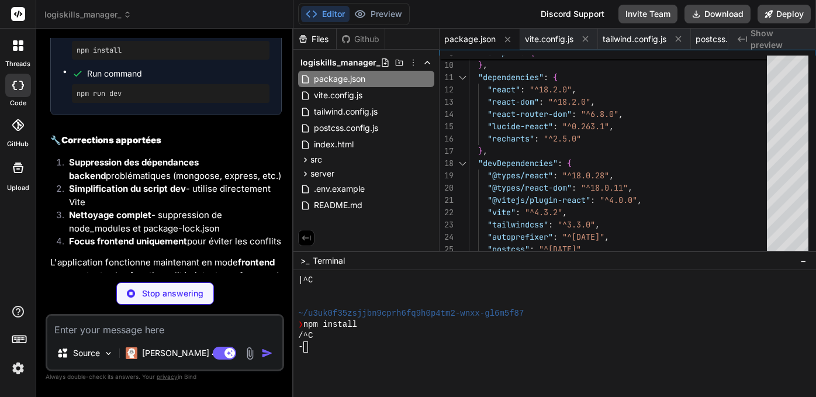
scroll to position [533, 0]
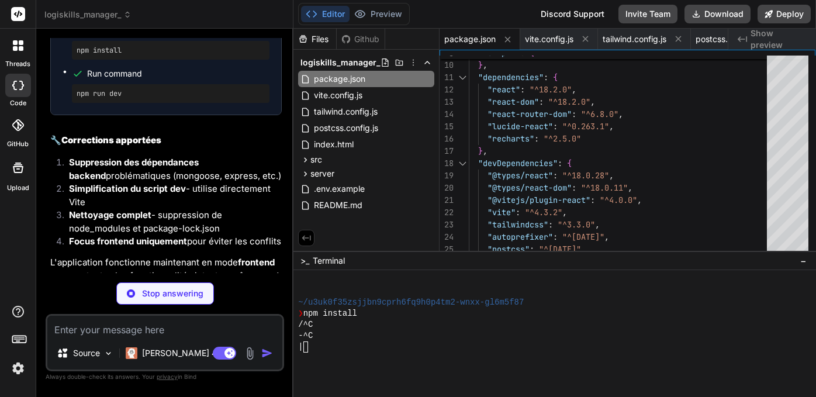
click at [328, 18] on button "Editor" at bounding box center [325, 14] width 48 height 16
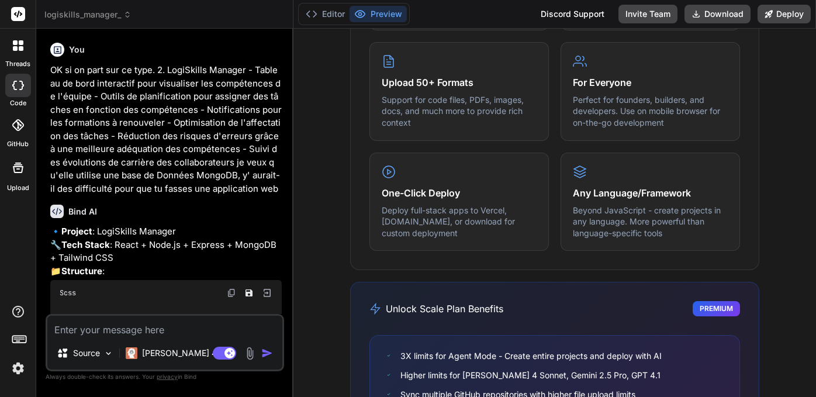
scroll to position [0, 0]
drag, startPoint x: 99, startPoint y: 229, endPoint x: 190, endPoint y: 227, distance: 91.2
click at [190, 227] on p "🔹 Project : LogiSkills Manager 🔧 Tech Stack : React + Node.js + Express + Mongo…" at bounding box center [165, 251] width 231 height 53
copy p "LogiSkills Manager"
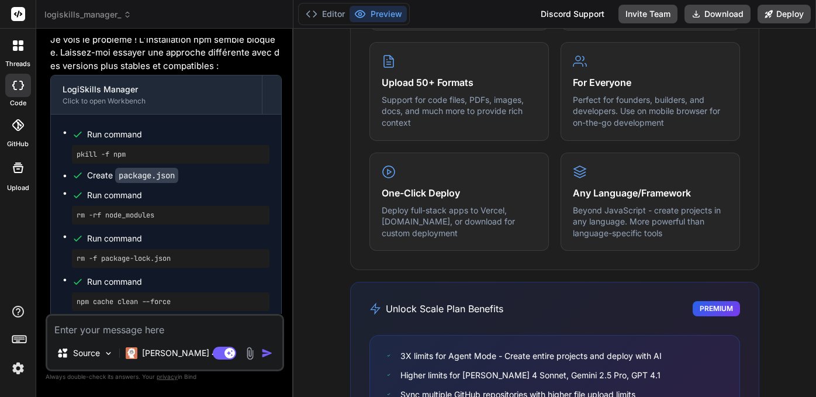
scroll to position [3224, 0]
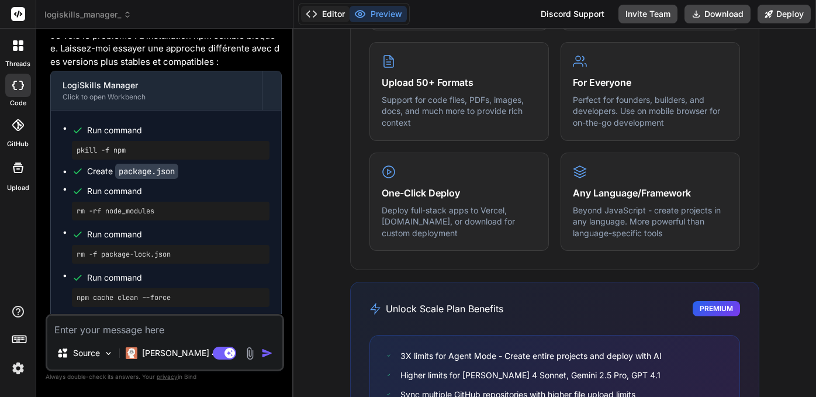
click at [327, 13] on button "Editor" at bounding box center [325, 14] width 48 height 16
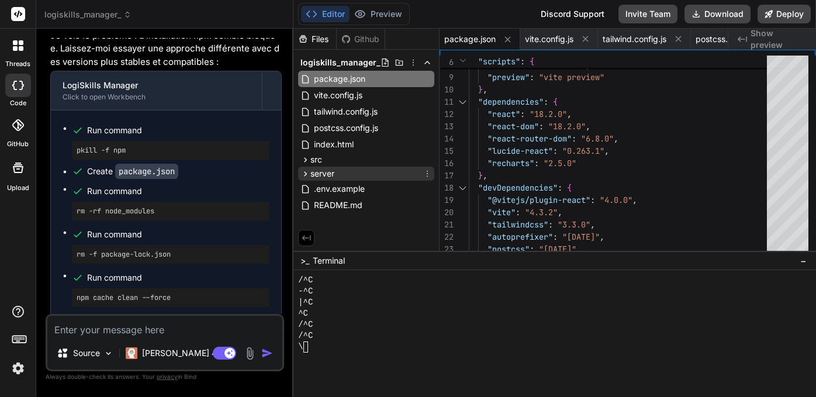
scroll to position [0, 0]
click at [383, 12] on button "Preview" at bounding box center [377, 14] width 57 height 16
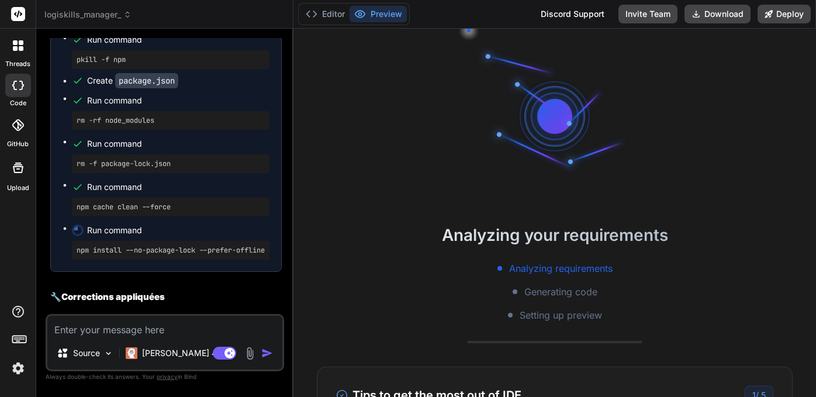
scroll to position [3323, 0]
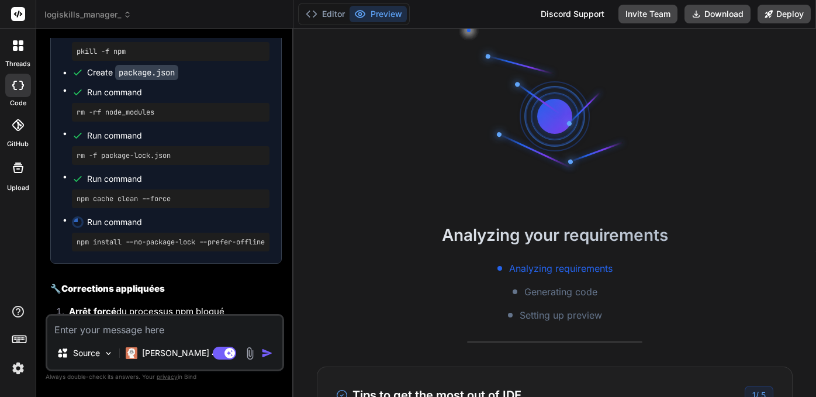
click at [203, 282] on h2 "🔧 Corrections appliquées" at bounding box center [165, 288] width 231 height 13
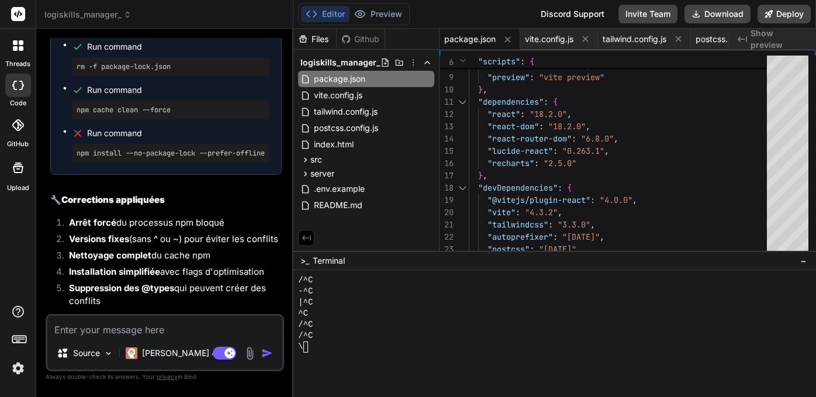
scroll to position [3411, 0]
drag, startPoint x: 78, startPoint y: 128, endPoint x: 278, endPoint y: 127, distance: 199.8
click at [278, 127] on div "Run command pkill -f npm Create package.json Run command rm -rf node_modules Ru…" at bounding box center [166, 48] width 230 height 251
copy pre "npm install --no-package-lock --prefer-offline"
click at [118, 329] on textarea at bounding box center [164, 325] width 235 height 21
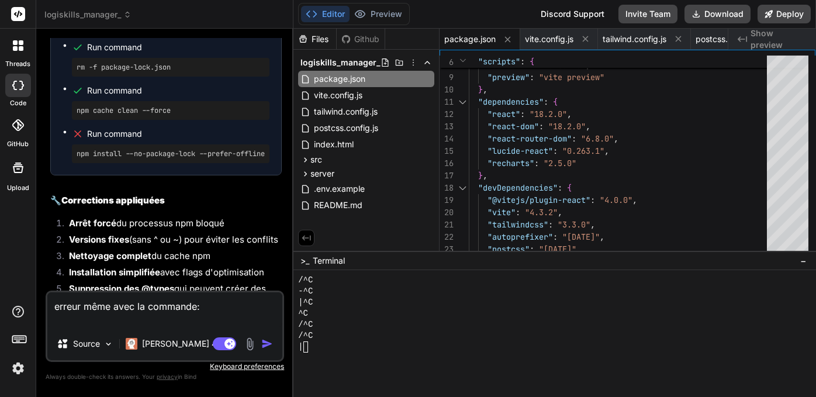
paste textarea "npm install --no-package-lock --prefer-offline"
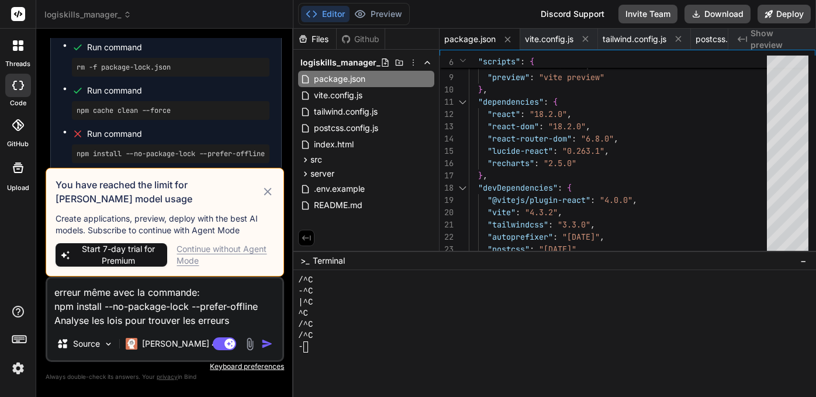
click at [184, 259] on div "Continue without Agent Mode" at bounding box center [225, 254] width 98 height 23
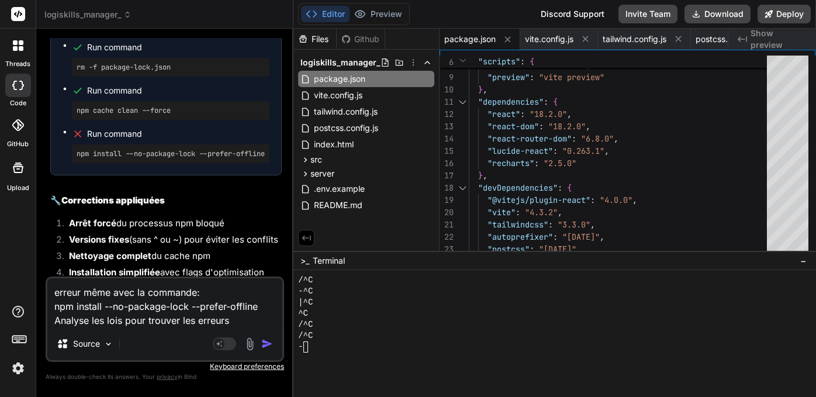
click at [239, 320] on textarea "erreur même avec la commande: npm install --no-package-lock --prefer-offline An…" at bounding box center [164, 302] width 235 height 49
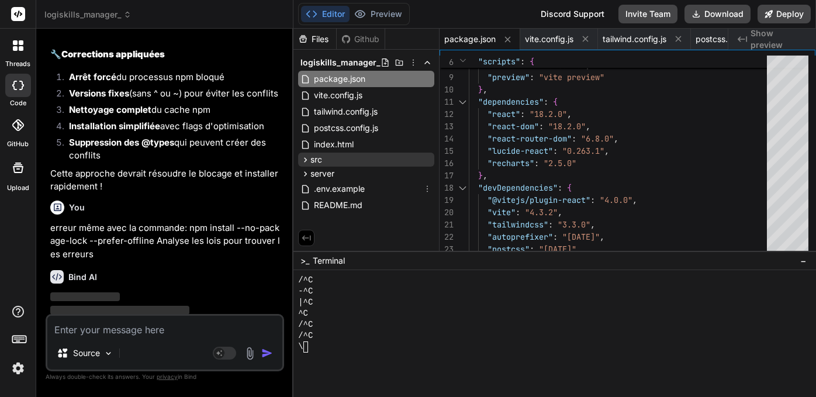
scroll to position [3557, 0]
click at [328, 15] on button "Editor" at bounding box center [325, 14] width 48 height 16
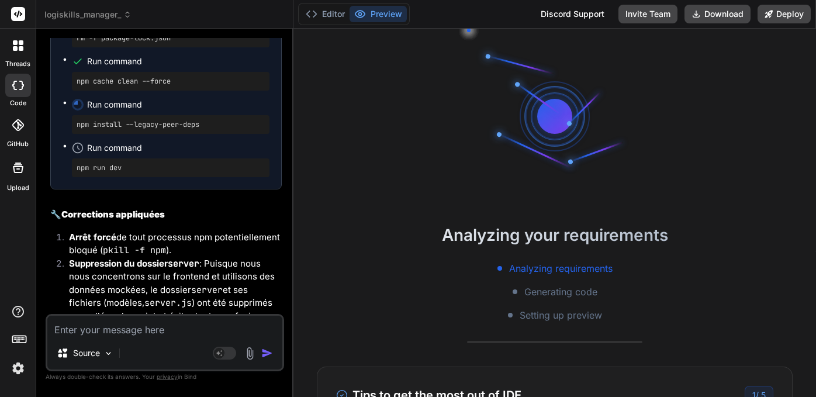
scroll to position [0, 0]
click at [377, 16] on button "Preview" at bounding box center [377, 14] width 57 height 16
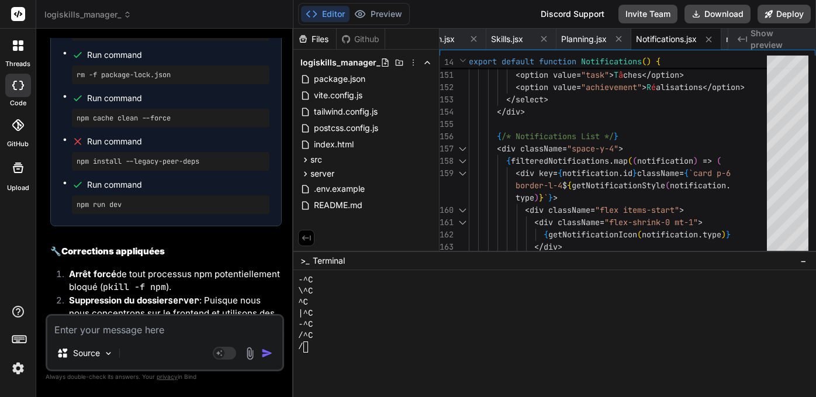
scroll to position [4340, 0]
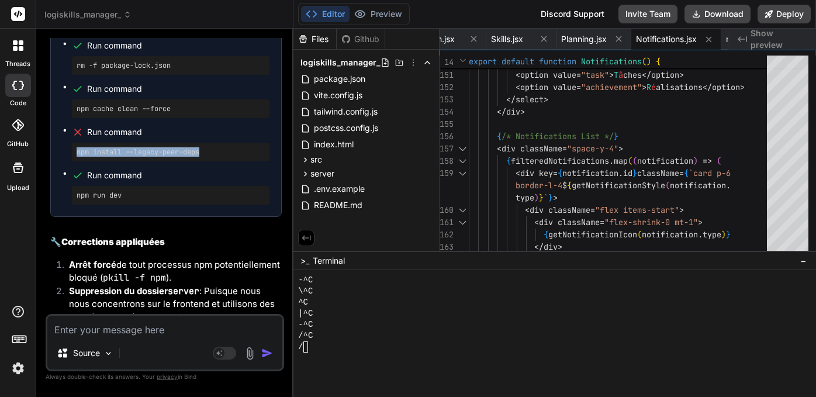
drag, startPoint x: 77, startPoint y: 122, endPoint x: 207, endPoint y: 122, distance: 129.7
click at [207, 147] on pre "npm install --legacy-peer-deps" at bounding box center [171, 151] width 188 height 9
click at [98, 327] on textarea at bounding box center [164, 325] width 235 height 21
paste textarea "npm install --no-package-lock --prefer-offline"
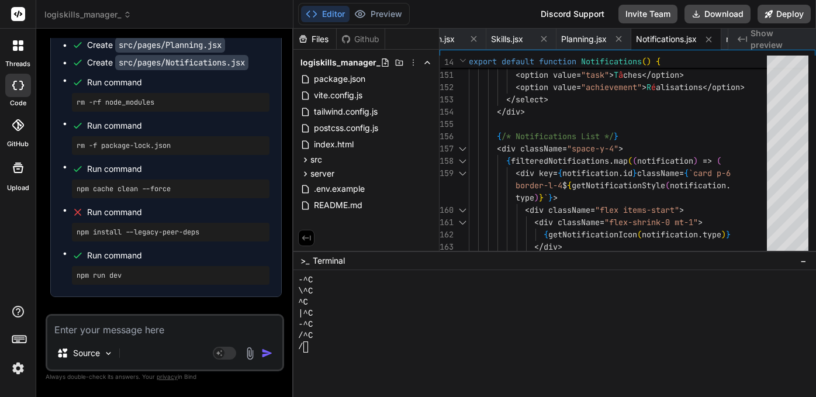
scroll to position [4266, 0]
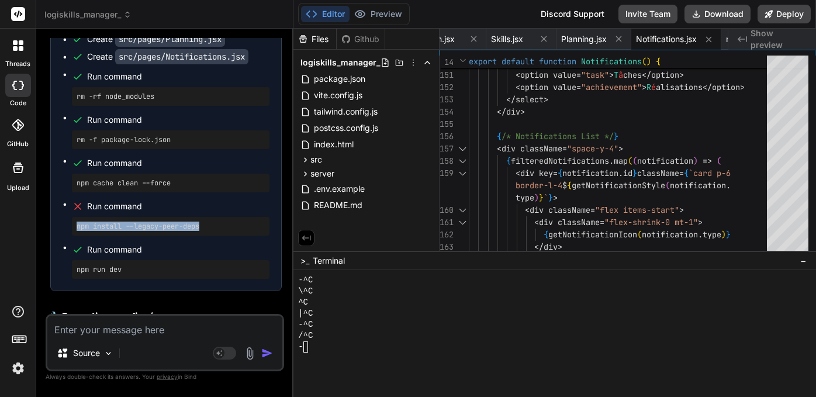
drag, startPoint x: 77, startPoint y: 194, endPoint x: 223, endPoint y: 196, distance: 146.7
click at [222, 221] on pre "npm install --legacy-peer-deps" at bounding box center [171, 225] width 188 height 9
copy pre "npm install --legacy-peer-deps"
click at [82, 331] on textarea at bounding box center [164, 325] width 235 height 21
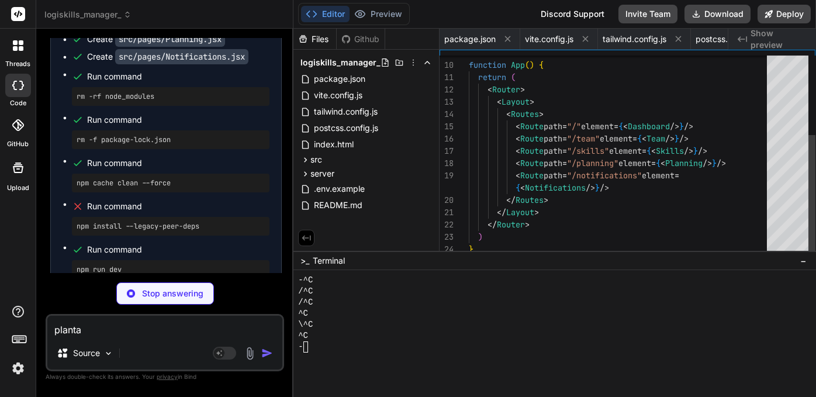
scroll to position [98, 0]
paste textarea "npm install --legacy-peer-deps"
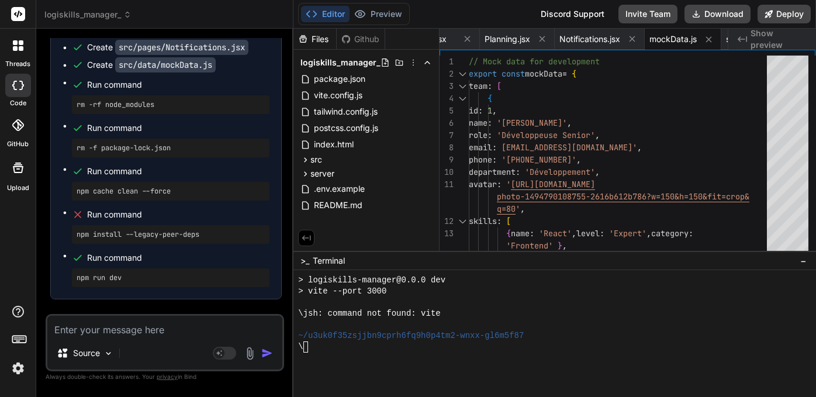
scroll to position [6901, 0]
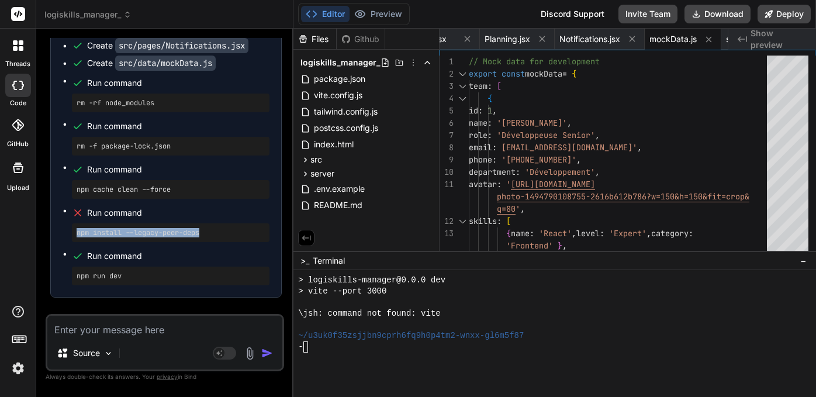
drag, startPoint x: 77, startPoint y: 160, endPoint x: 221, endPoint y: 159, distance: 144.9
click at [221, 228] on pre "npm install --legacy-peer-deps" at bounding box center [171, 232] width 188 height 9
copy pre "npm install --legacy-peer-deps"
click at [95, 335] on textarea at bounding box center [164, 325] width 235 height 21
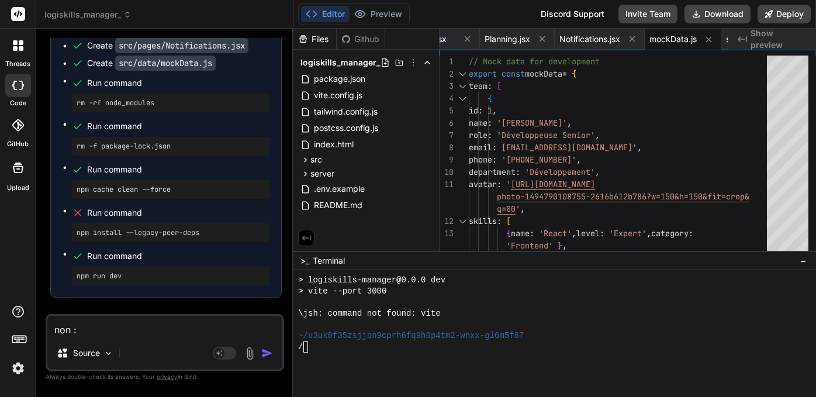
paste textarea "npm install --legacy-peer-deps"
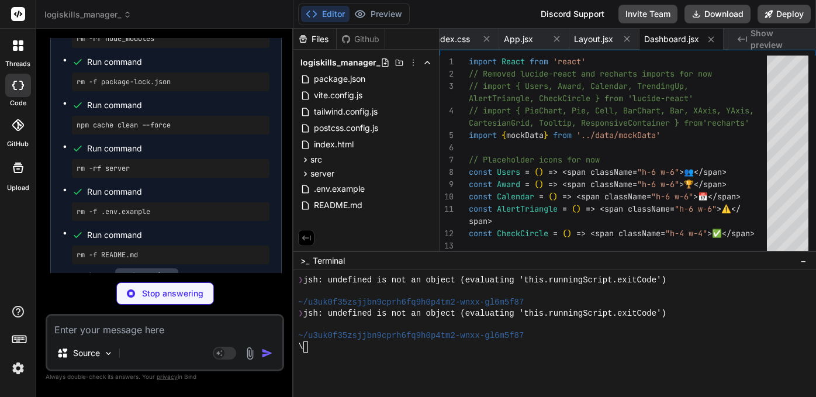
scroll to position [1, 0]
click at [328, 15] on button "Editor" at bounding box center [325, 14] width 48 height 16
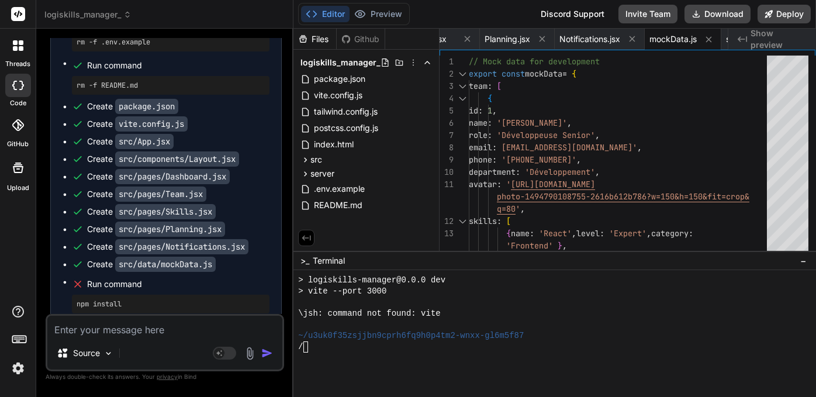
scroll to position [8042, 0]
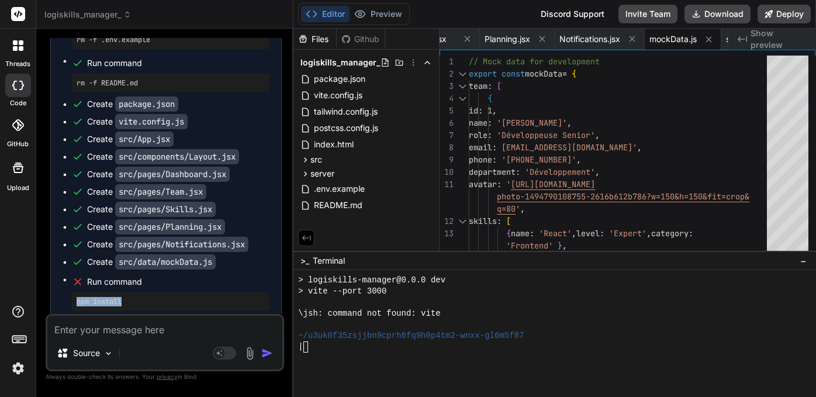
drag, startPoint x: 78, startPoint y: 194, endPoint x: 148, endPoint y: 193, distance: 70.1
click at [148, 297] on pre "npm install" at bounding box center [171, 301] width 188 height 9
copy pre "npm install"
click at [109, 332] on textarea at bounding box center [164, 325] width 235 height 21
paste textarea "npm install"
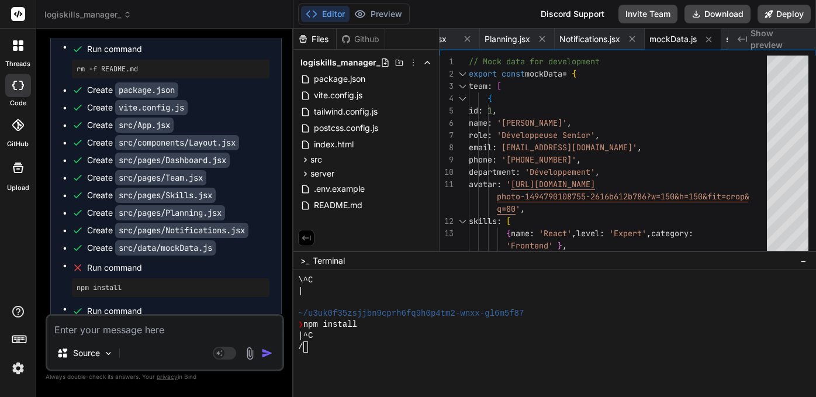
scroll to position [0, 0]
